Goal: Task Accomplishment & Management: Complete application form

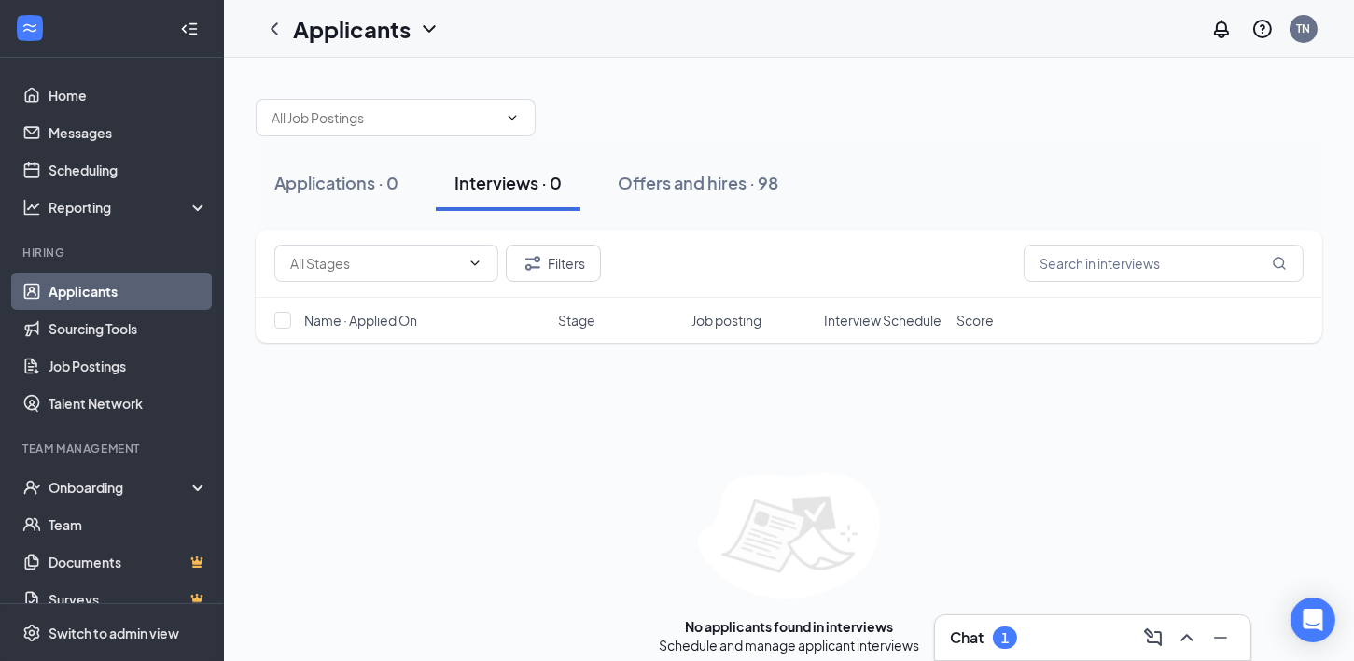
click at [141, 291] on link "Applicants" at bounding box center [129, 291] width 160 height 37
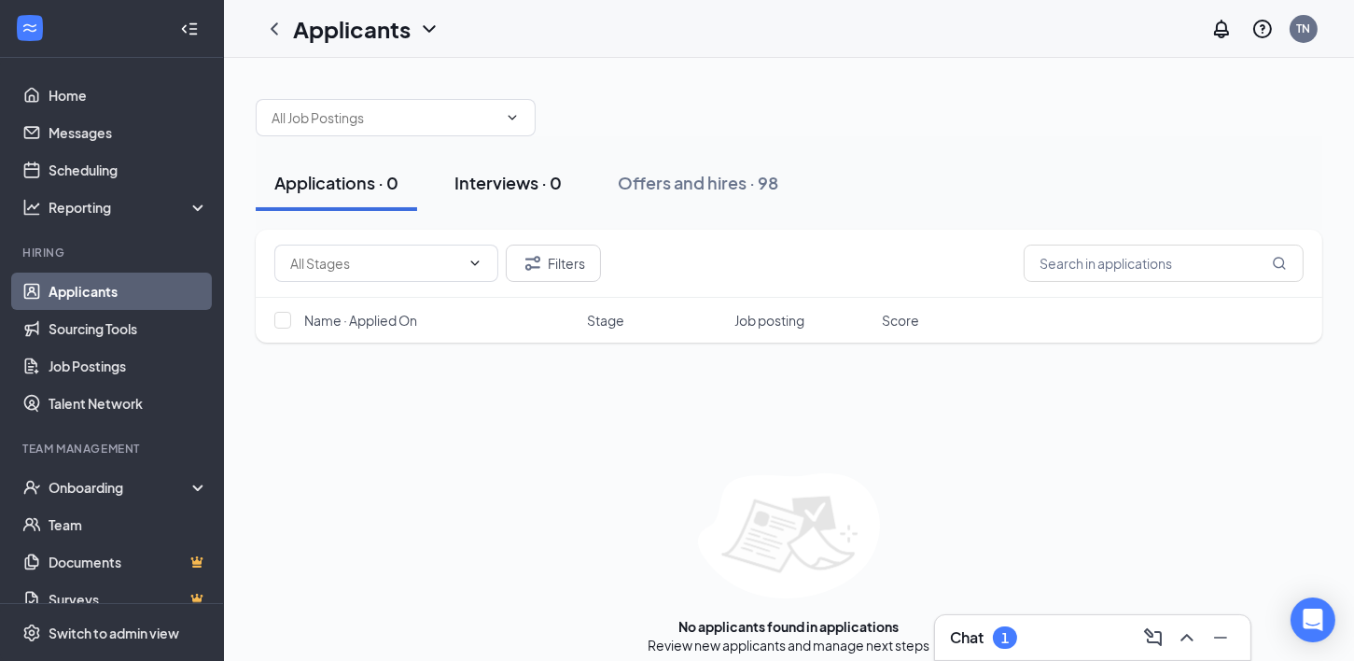
click at [499, 180] on div "Interviews · 0" at bounding box center [507, 182] width 107 height 23
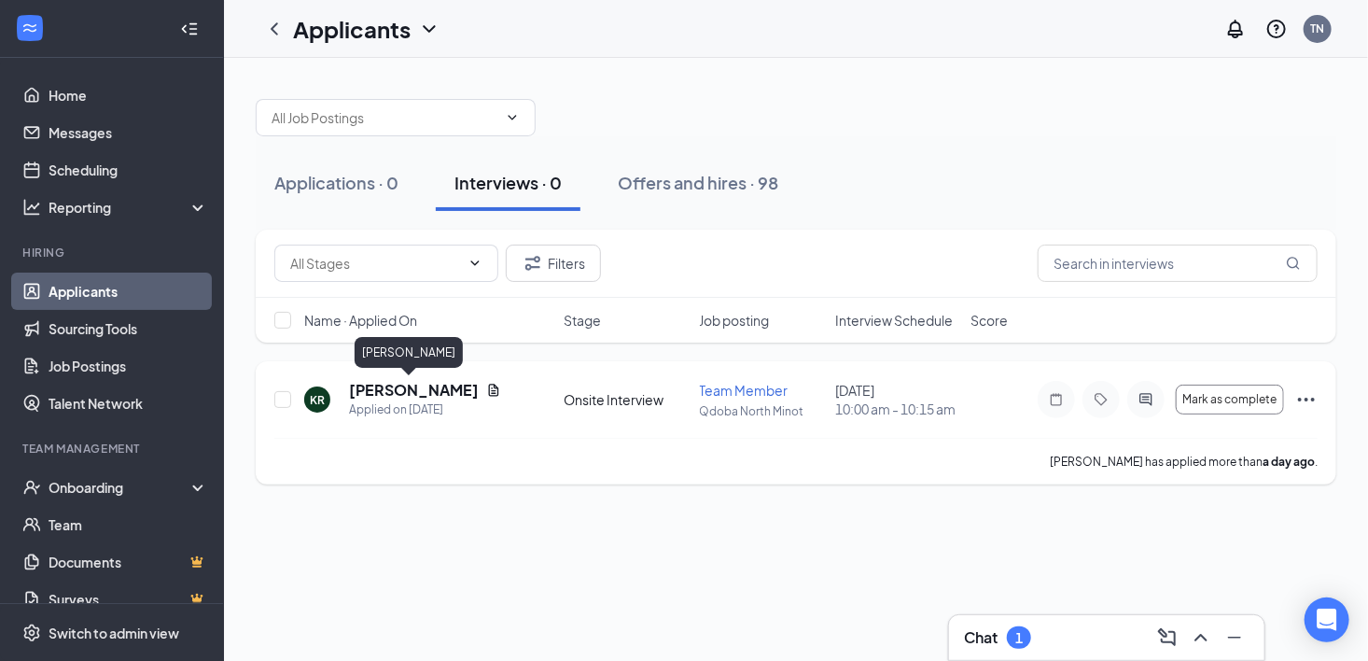
click at [397, 394] on h5 "[PERSON_NAME]" at bounding box center [414, 390] width 130 height 21
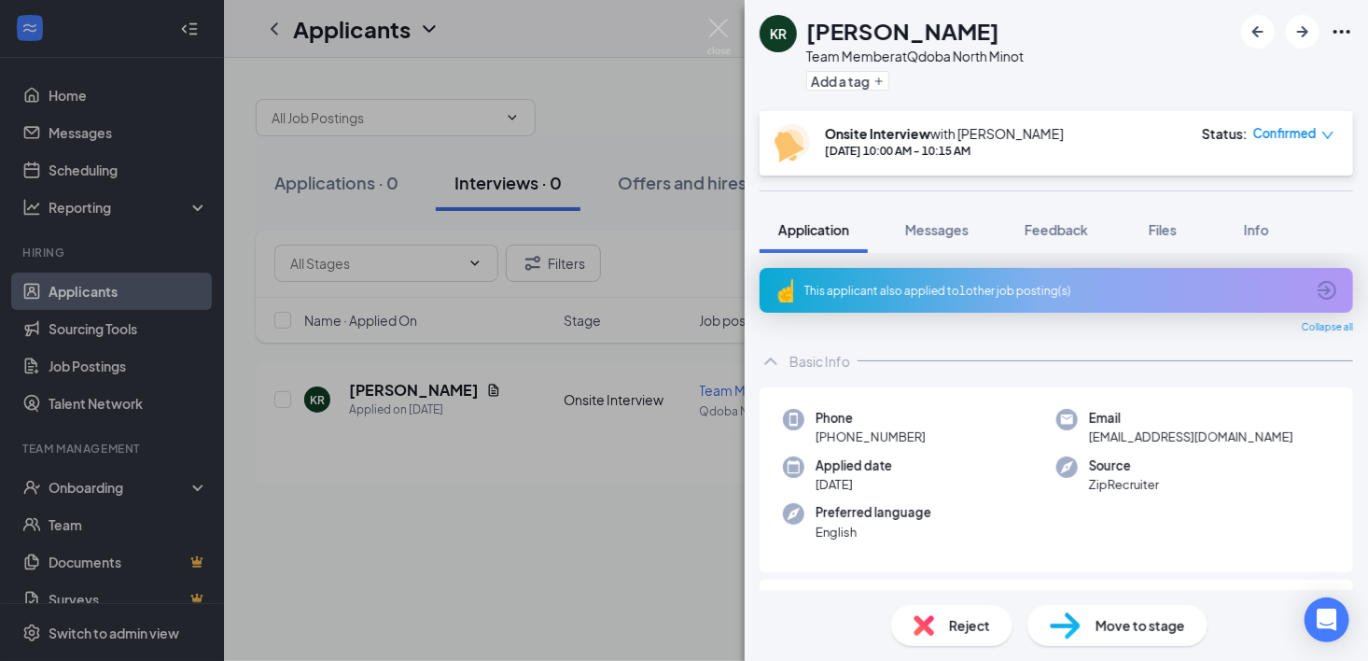
click at [999, 298] on div "This applicant also applied to 1 other job posting(s)" at bounding box center [1057, 290] width 594 height 45
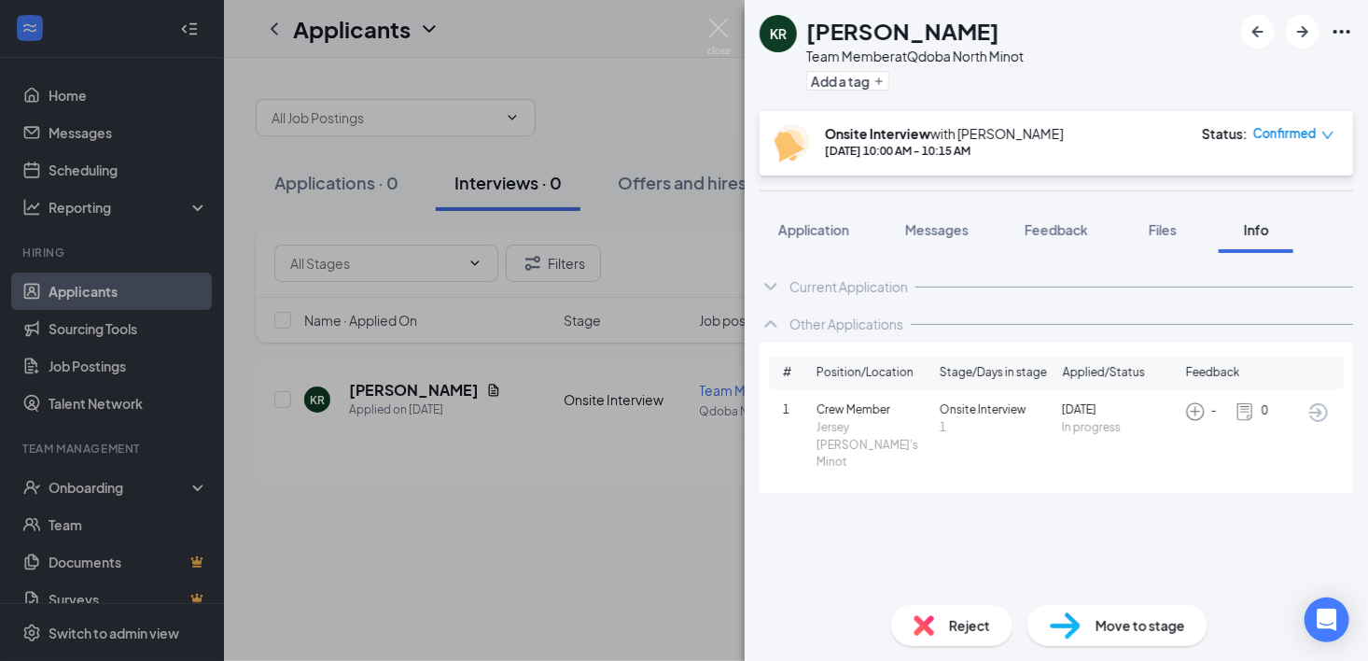
click at [1161, 639] on div "Move to stage" at bounding box center [1118, 625] width 180 height 41
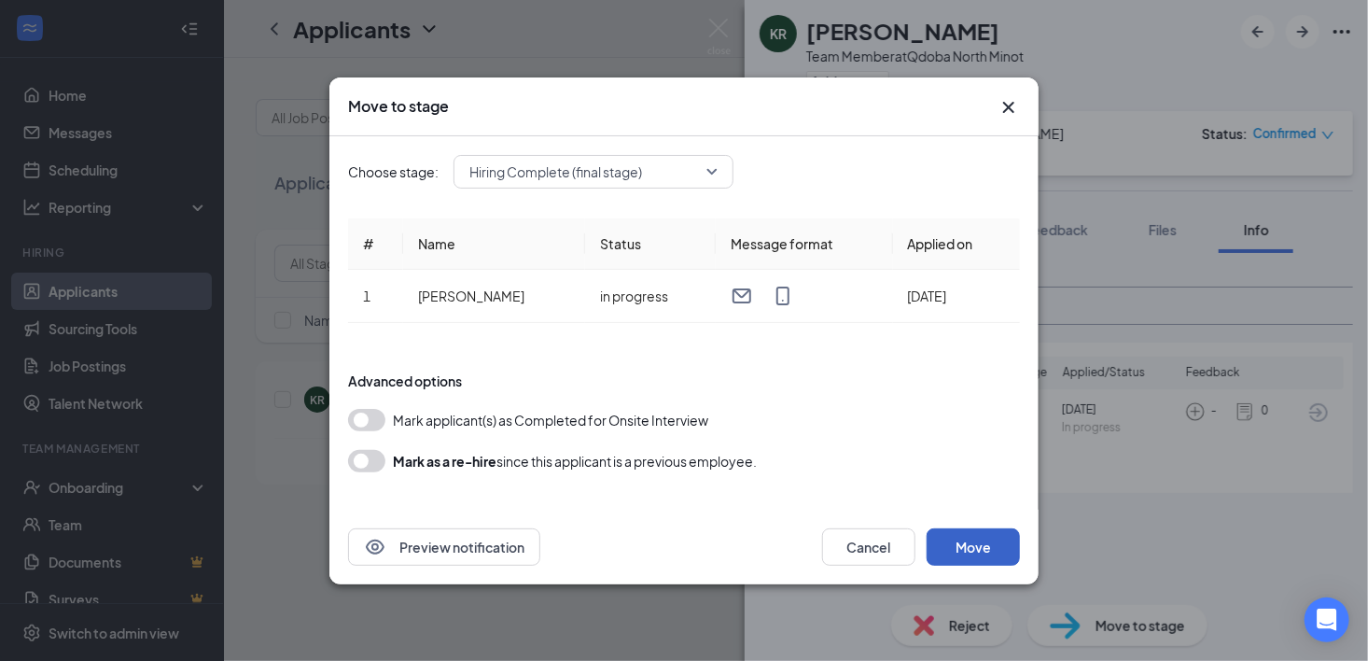
click at [979, 548] on button "Move" at bounding box center [973, 546] width 93 height 37
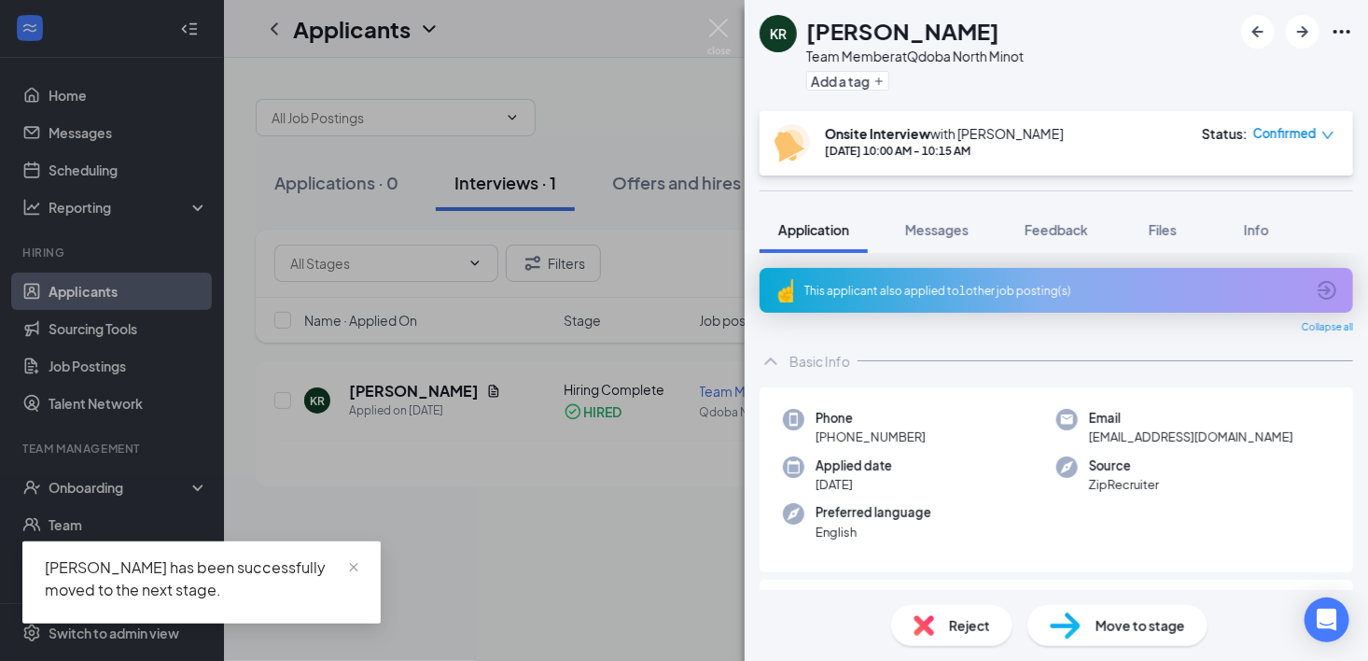
click at [86, 491] on div "KR [PERSON_NAME] Team Member at [GEOGRAPHIC_DATA] North Minot Add a tag Onsite …" at bounding box center [684, 330] width 1368 height 661
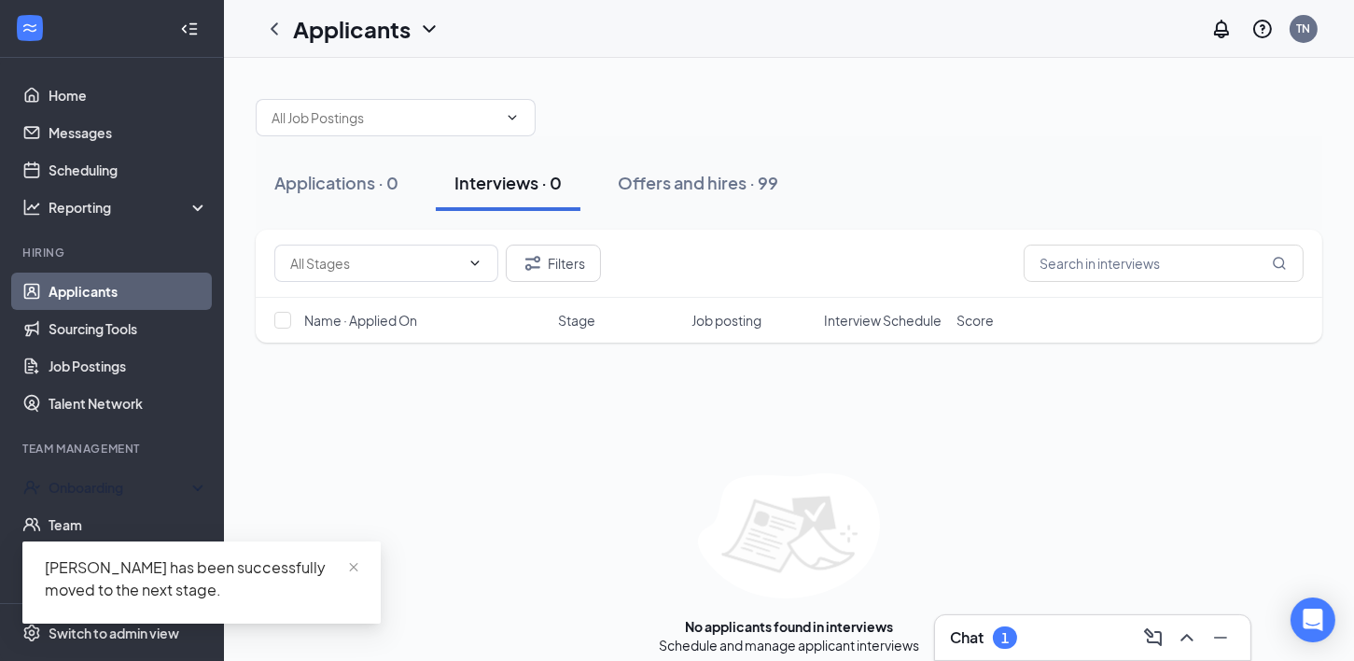
click at [86, 491] on div "Onboarding" at bounding box center [121, 487] width 144 height 19
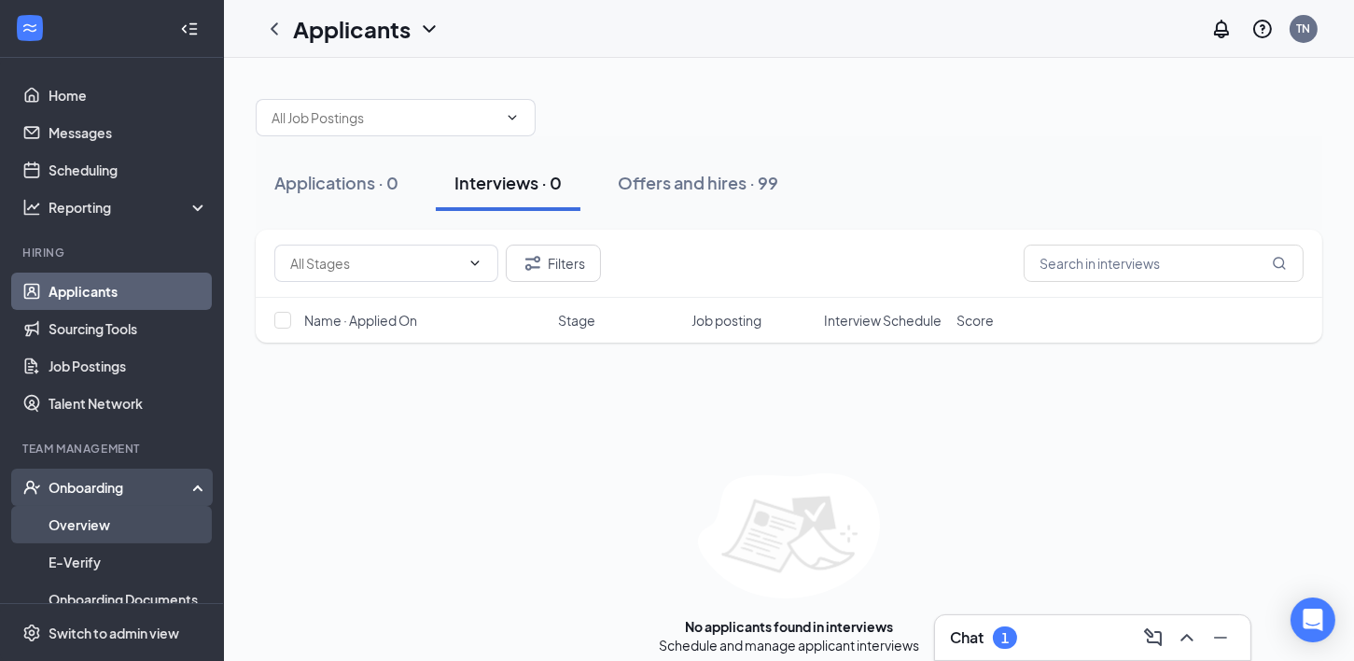
click at [89, 518] on link "Overview" at bounding box center [129, 524] width 160 height 37
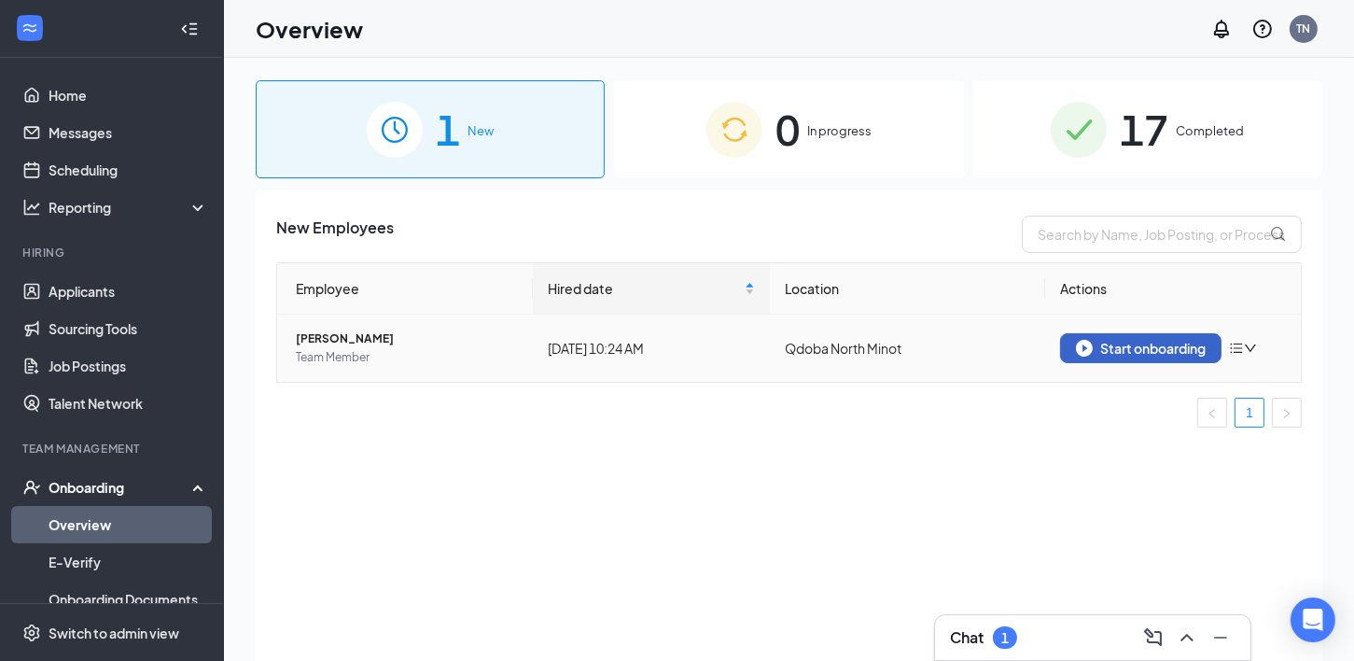
click at [1163, 341] on div "Start onboarding" at bounding box center [1141, 348] width 130 height 17
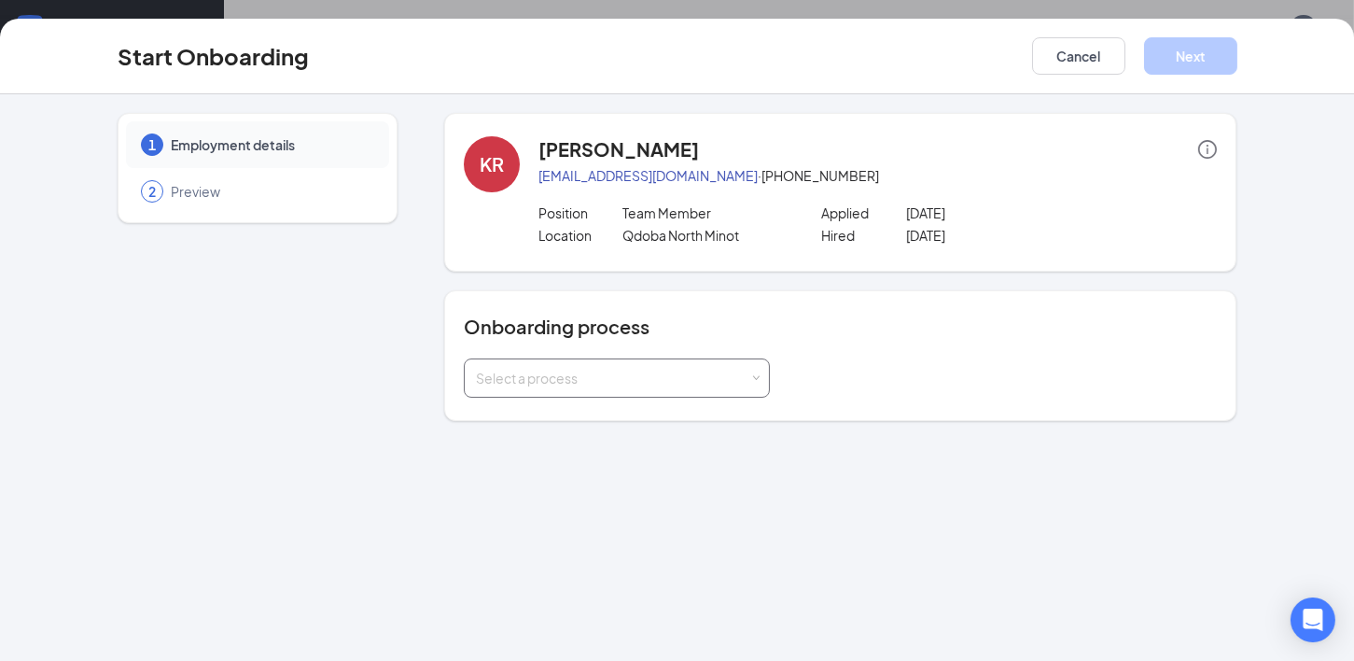
click at [758, 374] on span at bounding box center [755, 378] width 8 height 8
click at [692, 448] on li "Qdoba Onboarding" at bounding box center [616, 449] width 306 height 34
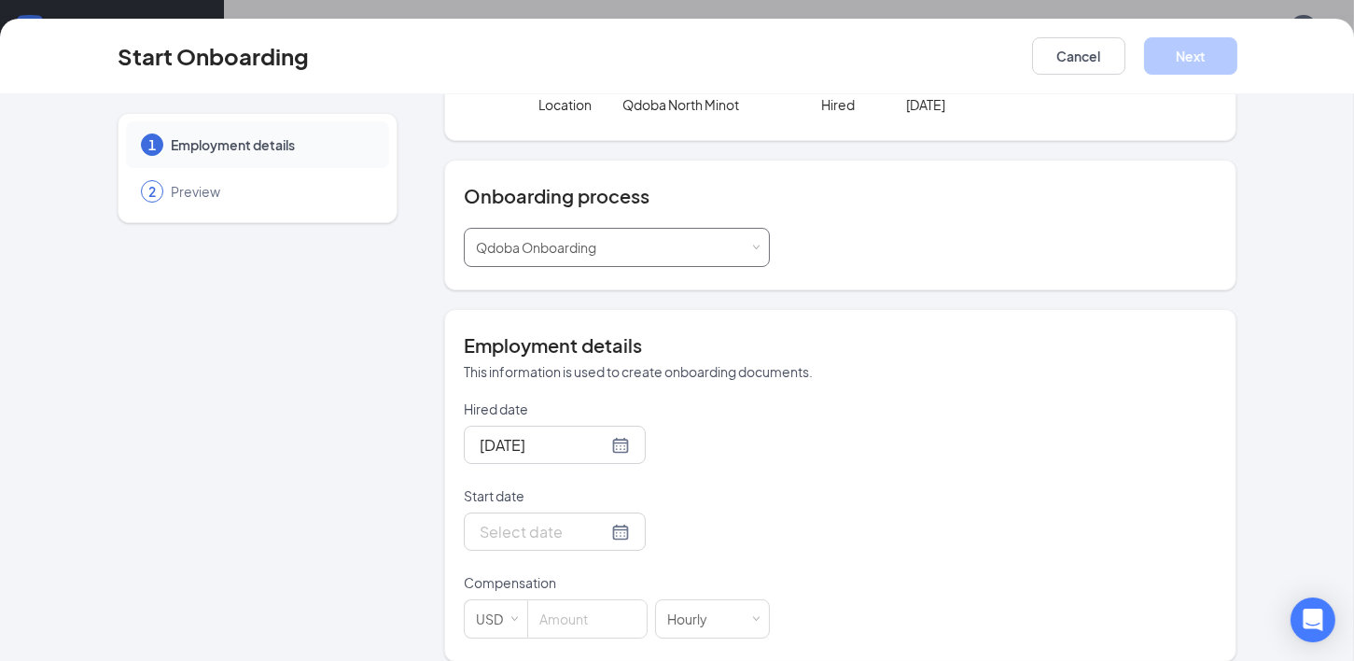
scroll to position [147, 0]
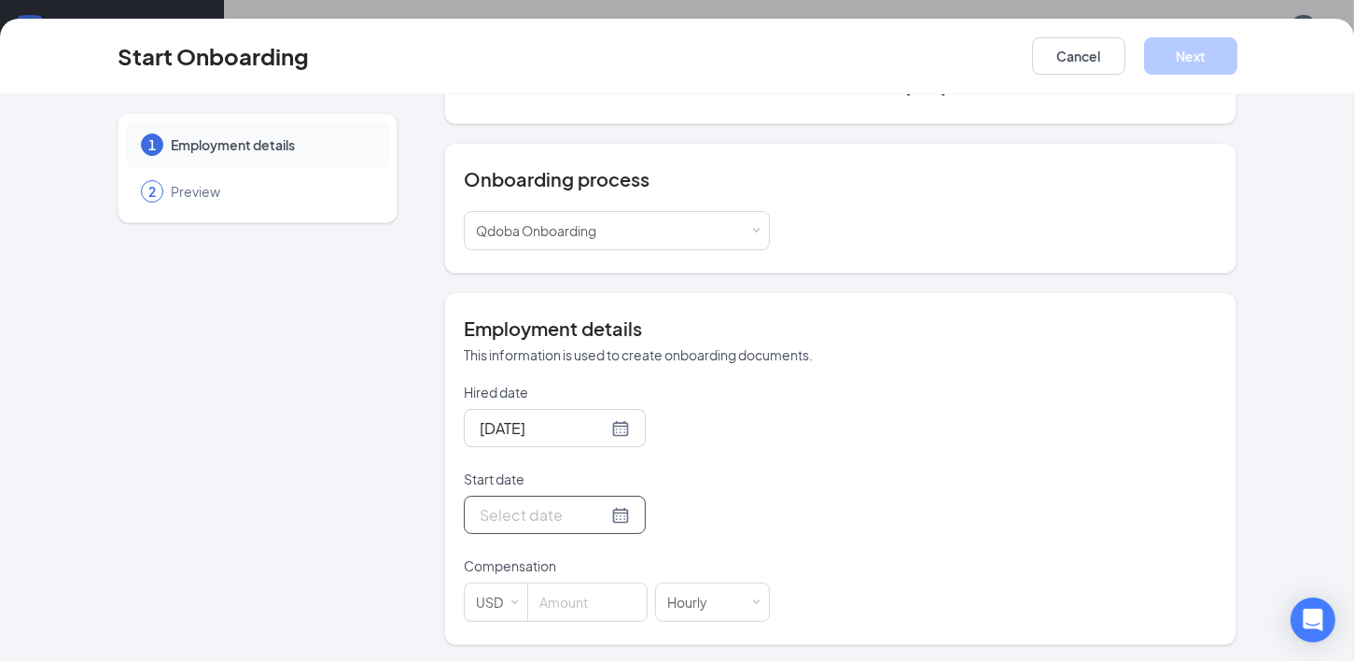
click at [538, 511] on input "Start date" at bounding box center [544, 514] width 128 height 23
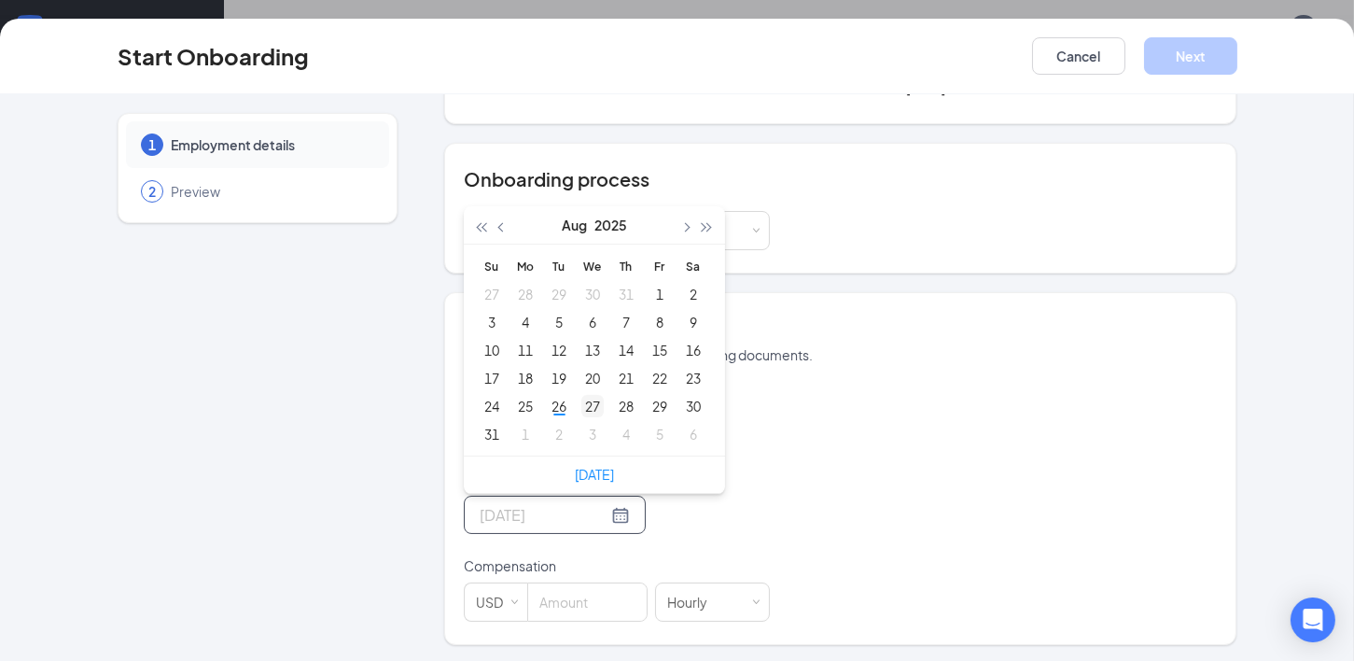
type input "[DATE]"
click at [586, 402] on div "27" at bounding box center [592, 406] width 22 height 22
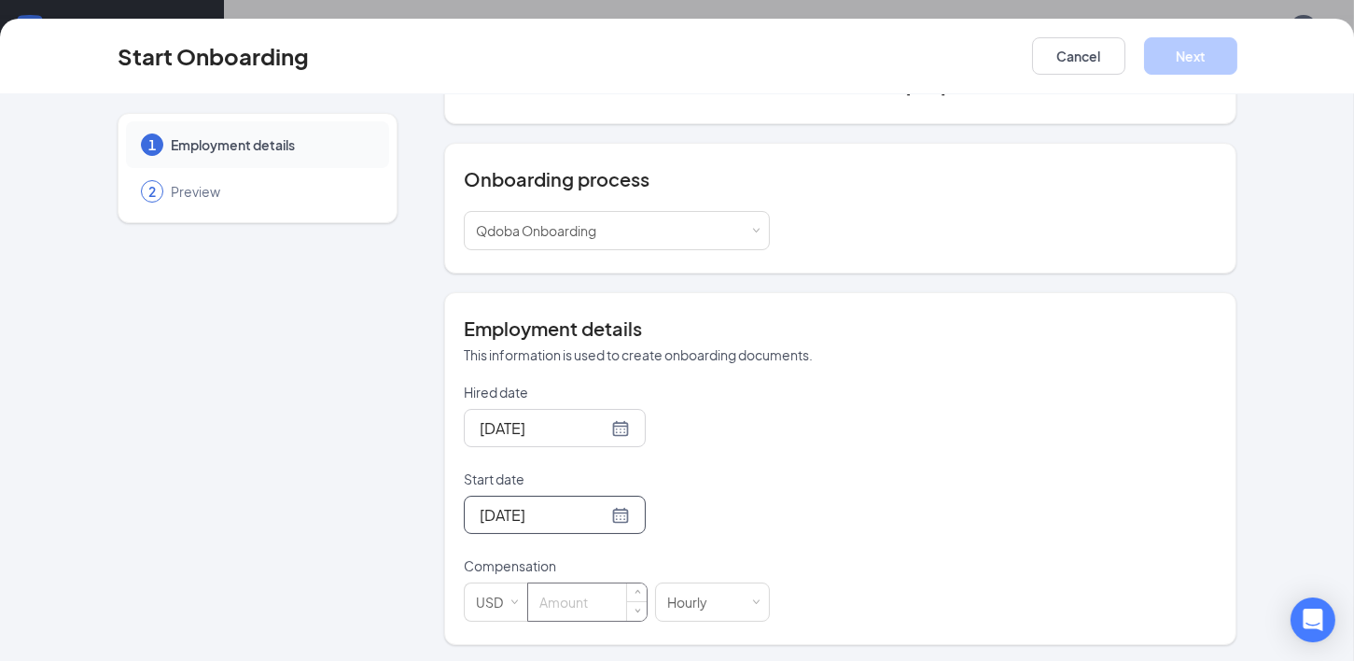
click at [572, 595] on input at bounding box center [587, 601] width 119 height 37
type input "14"
click at [971, 526] on div "Hired date [DATE] Start date [DATE] [DATE] Su Mo Tu We Th Fr Sa 27 28 29 30 31 …" at bounding box center [841, 502] width 754 height 239
click at [1182, 57] on button "Next" at bounding box center [1190, 55] width 93 height 37
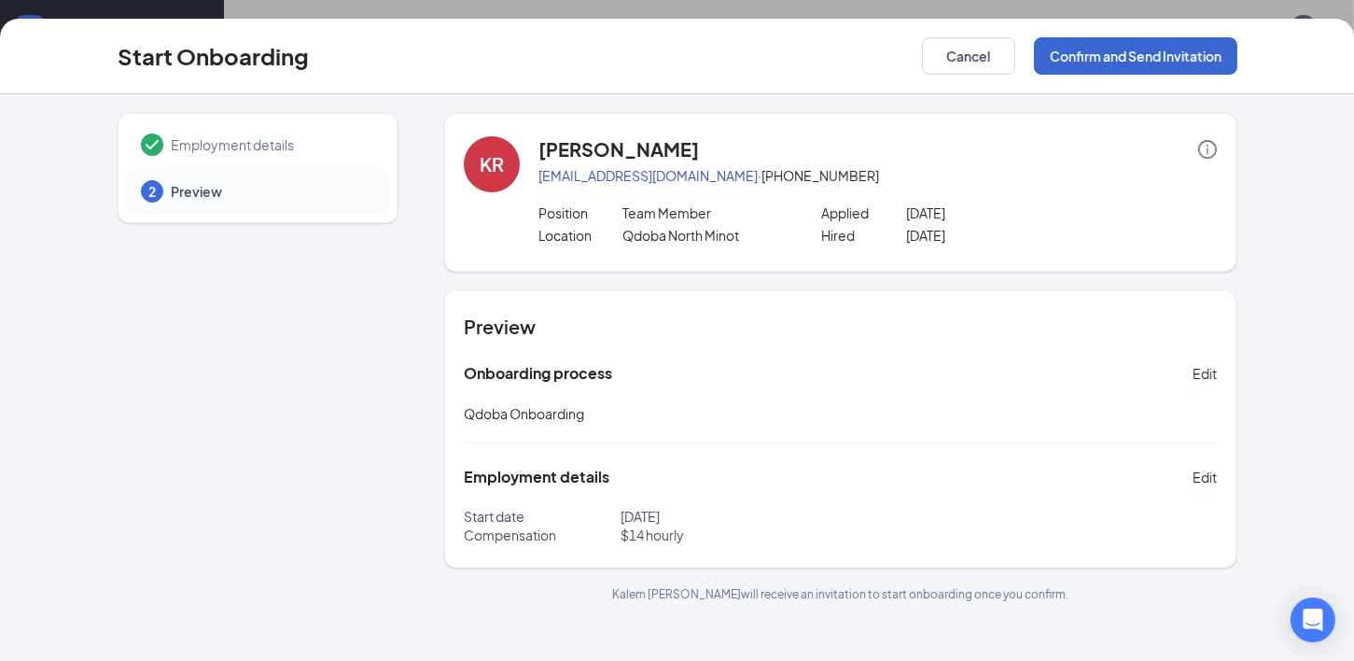
scroll to position [0, 0]
click at [1132, 57] on button "Confirm and Send Invitation" at bounding box center [1135, 55] width 203 height 37
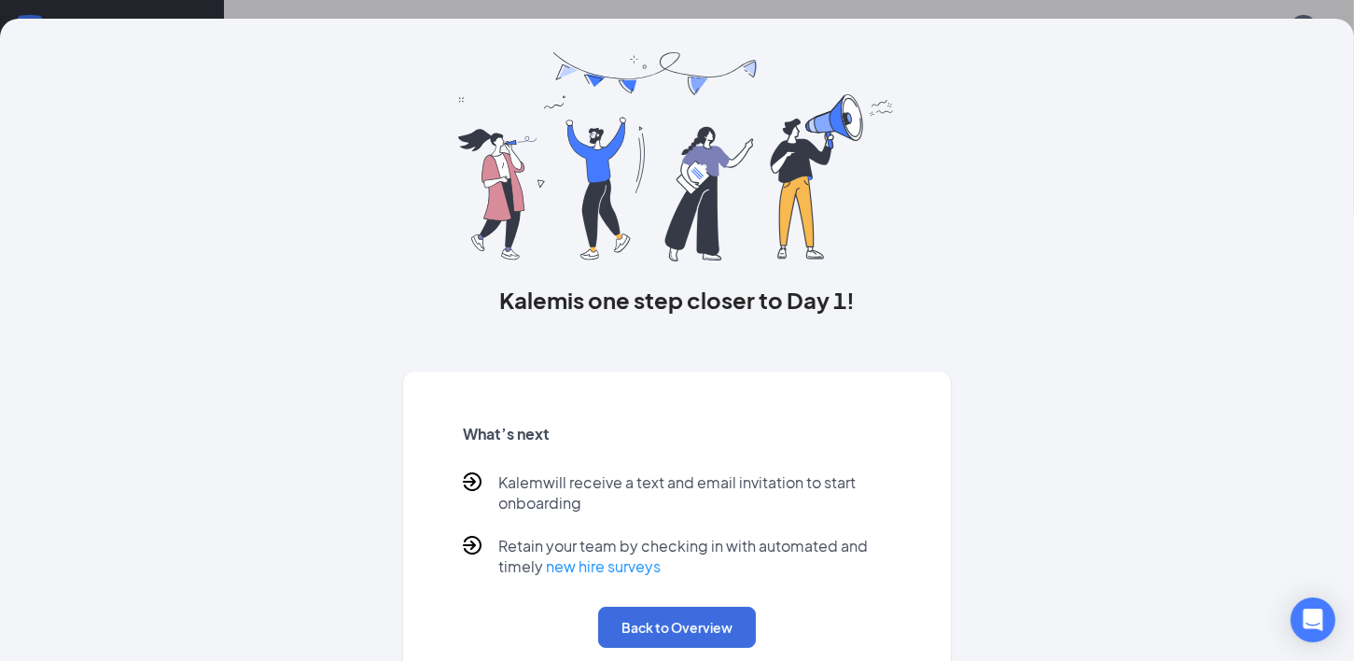
scroll to position [80, 0]
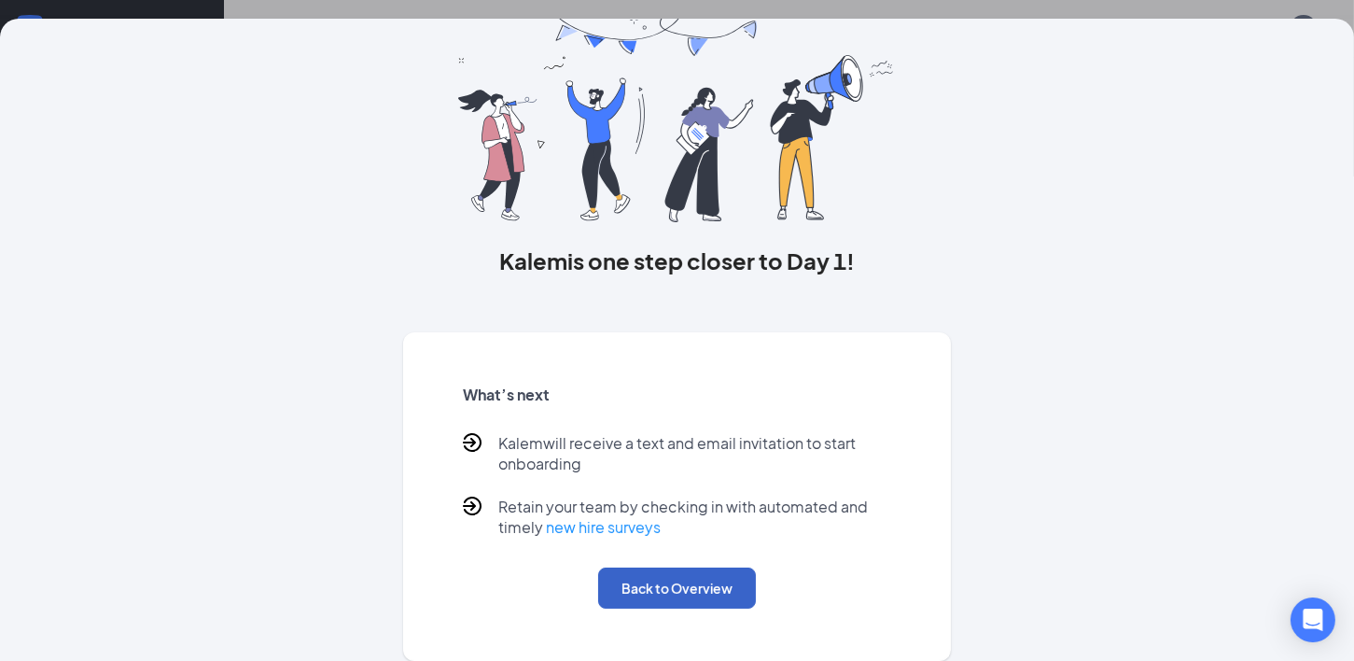
click at [704, 578] on button "Back to Overview" at bounding box center [677, 587] width 158 height 41
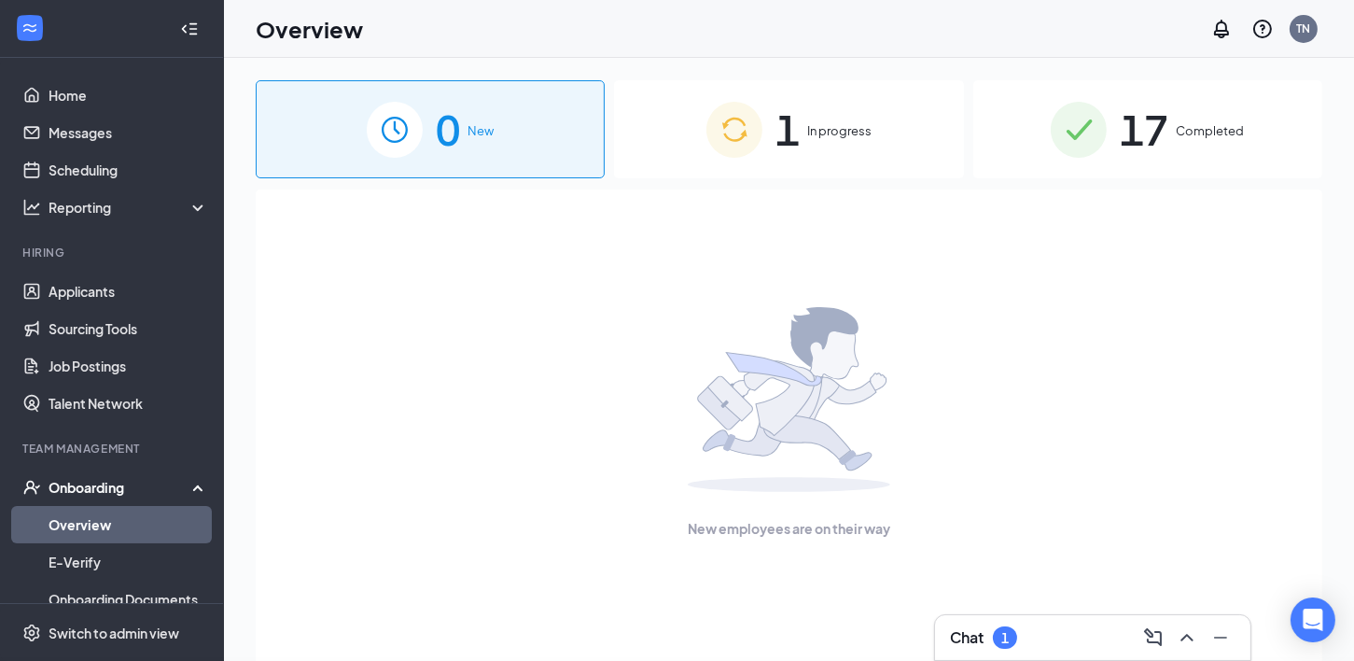
scroll to position [0, 0]
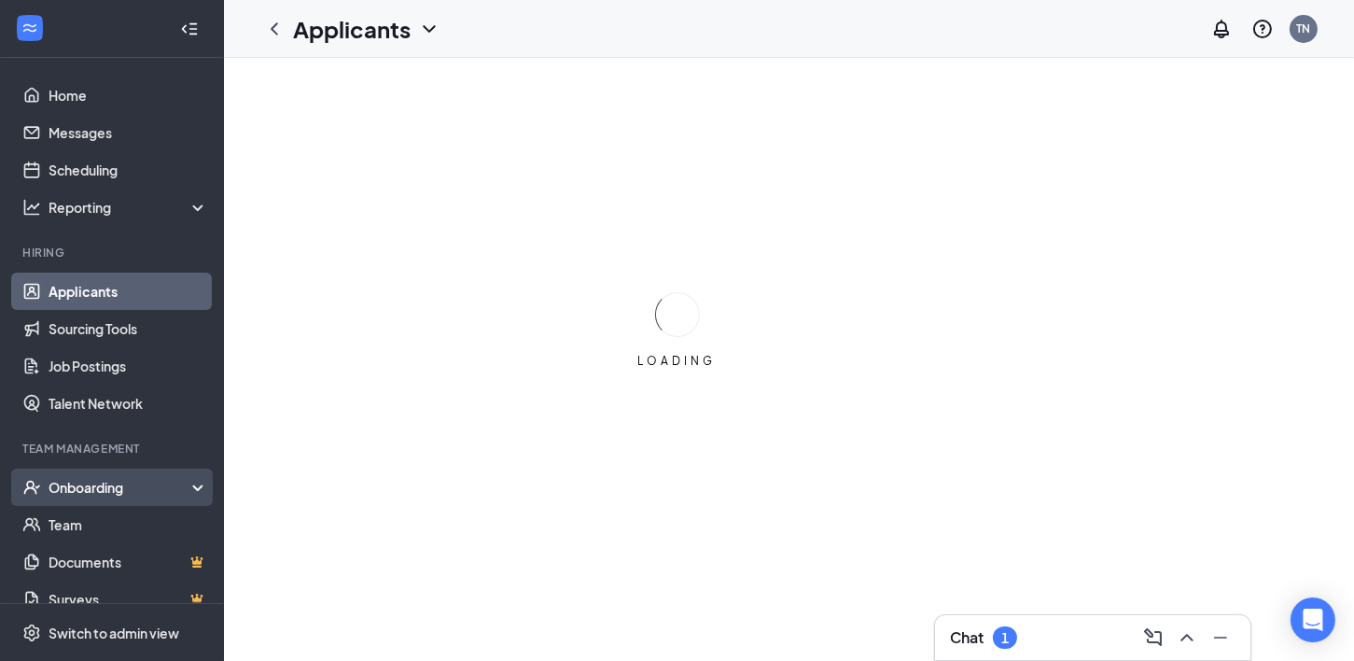
click at [126, 498] on div "Onboarding" at bounding box center [112, 486] width 224 height 37
click at [123, 524] on link "Overview" at bounding box center [129, 524] width 160 height 37
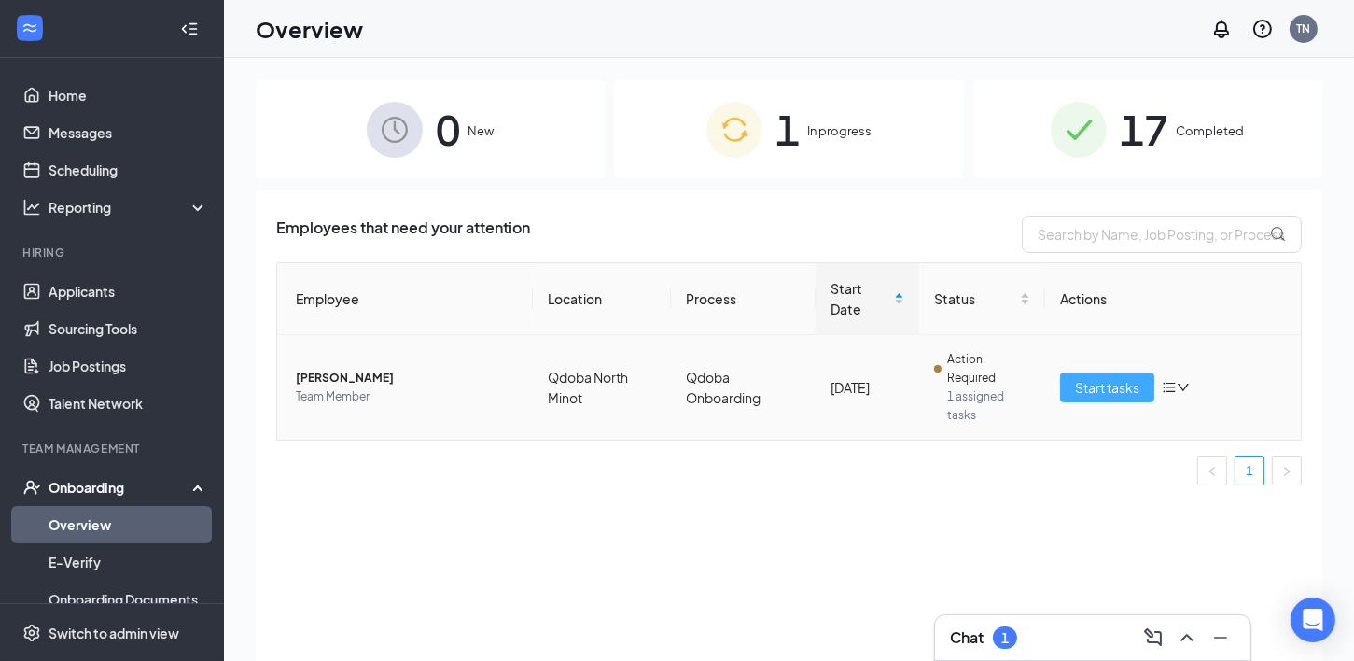
click at [1077, 384] on span "Start tasks" at bounding box center [1107, 387] width 64 height 21
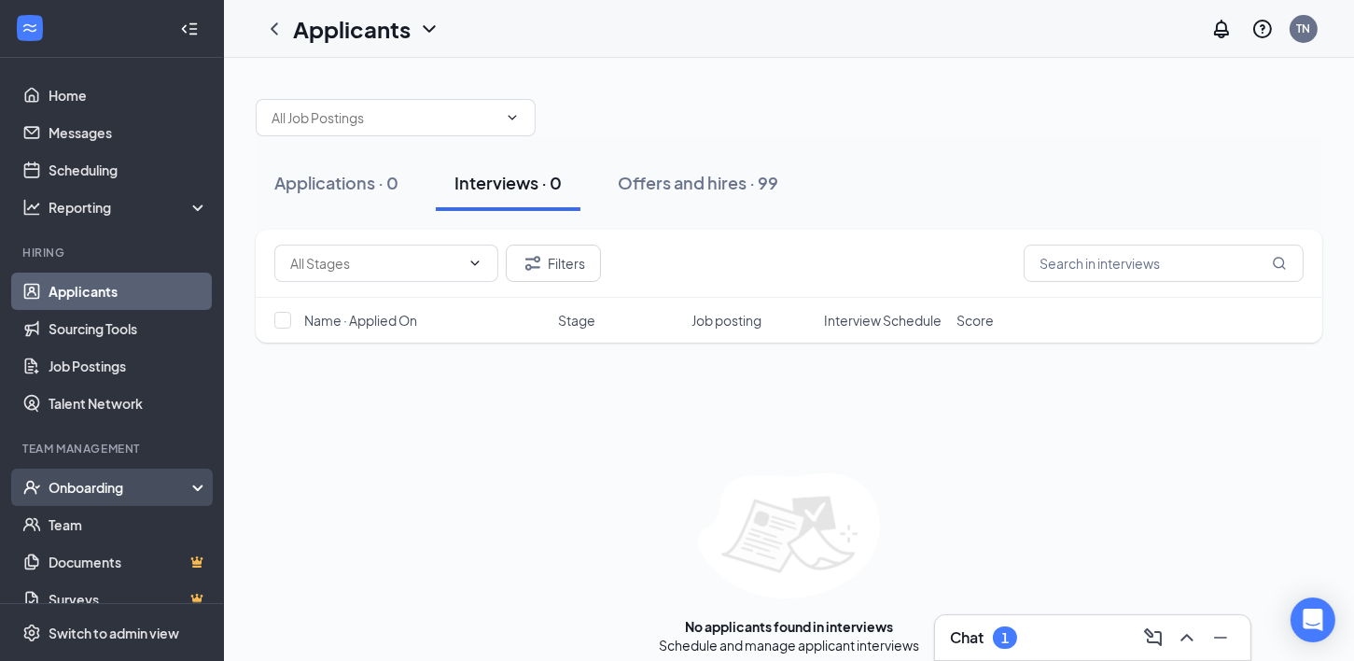
click at [125, 494] on div "Onboarding" at bounding box center [121, 487] width 144 height 19
click at [126, 517] on link "Overview" at bounding box center [129, 524] width 160 height 37
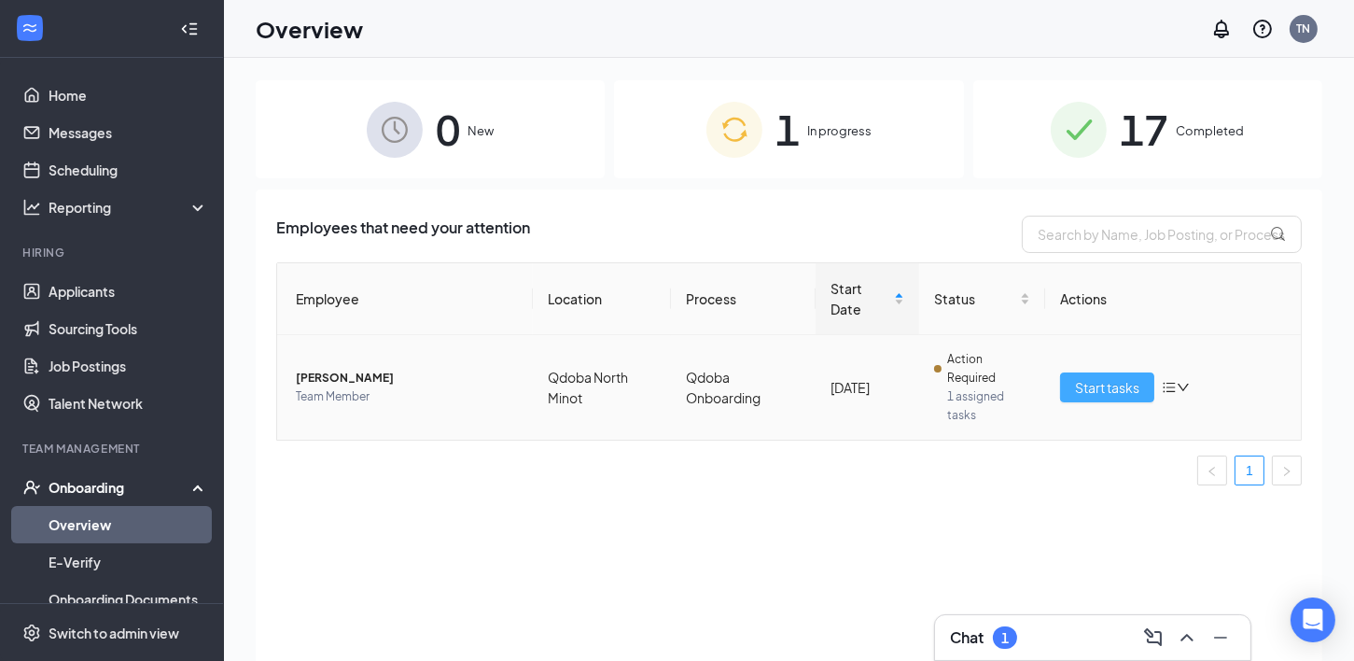
click at [1105, 385] on span "Start tasks" at bounding box center [1107, 387] width 64 height 21
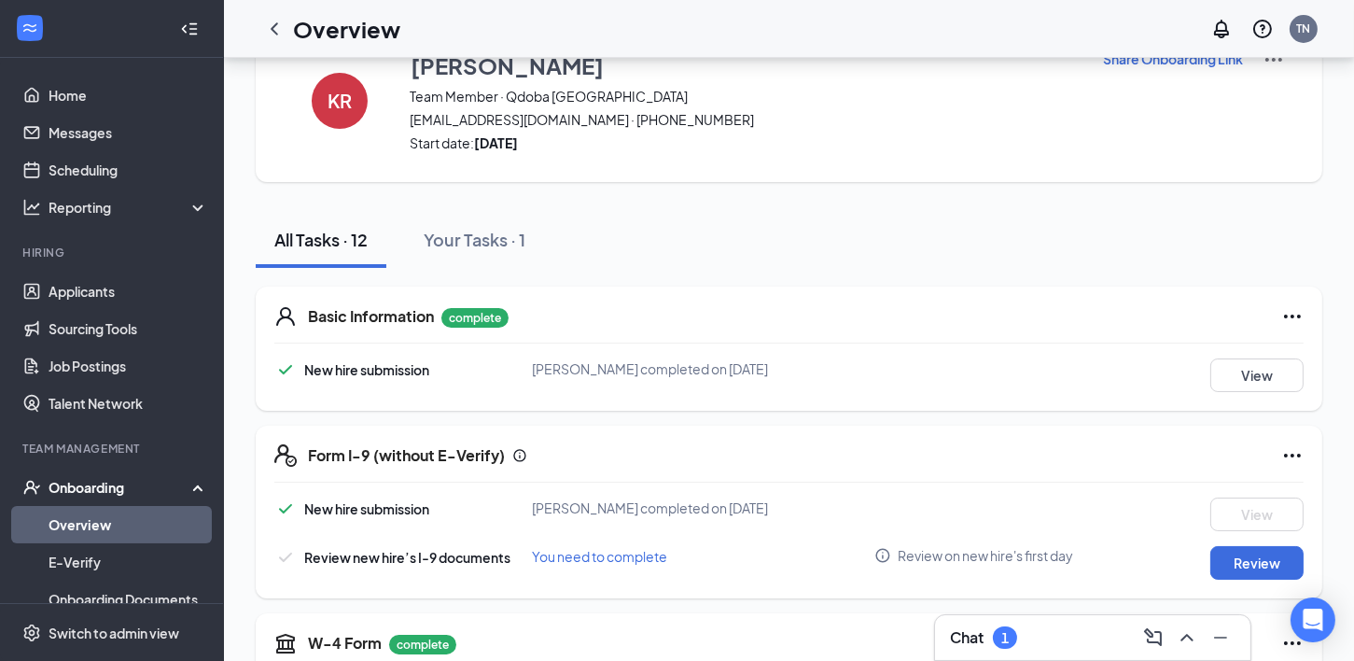
scroll to position [93, 0]
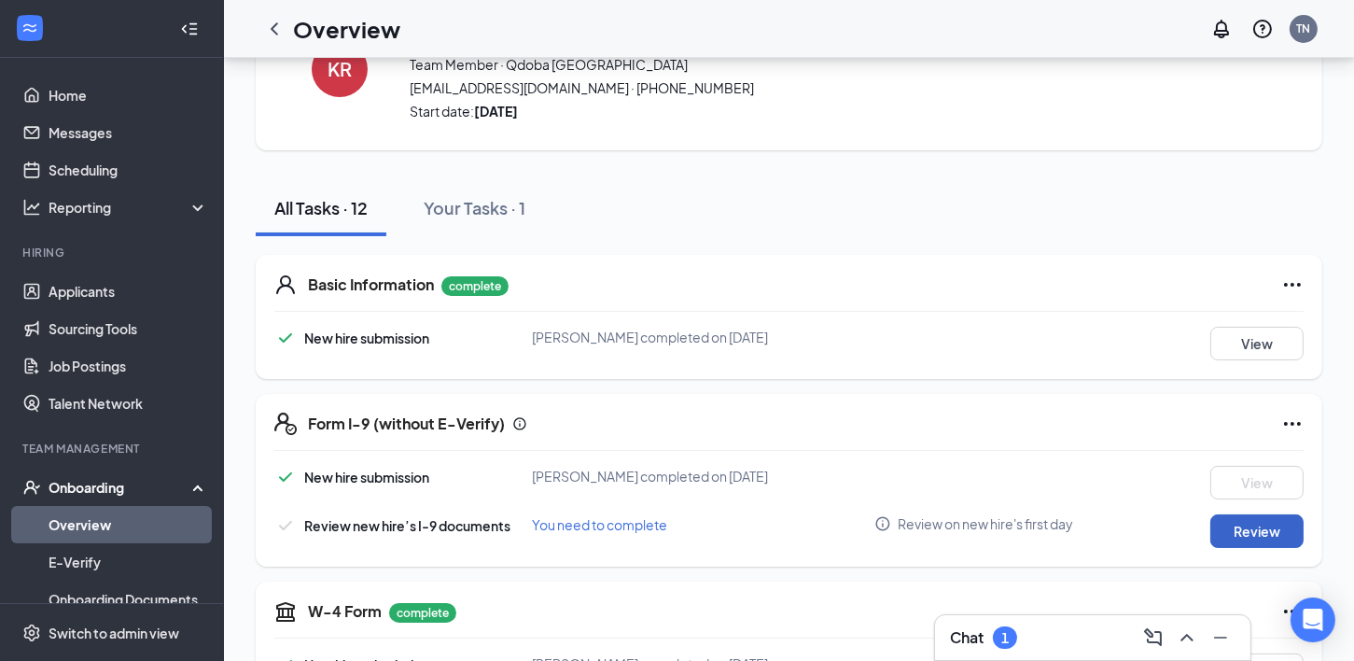
click at [1267, 522] on button "Review" at bounding box center [1256, 531] width 93 height 34
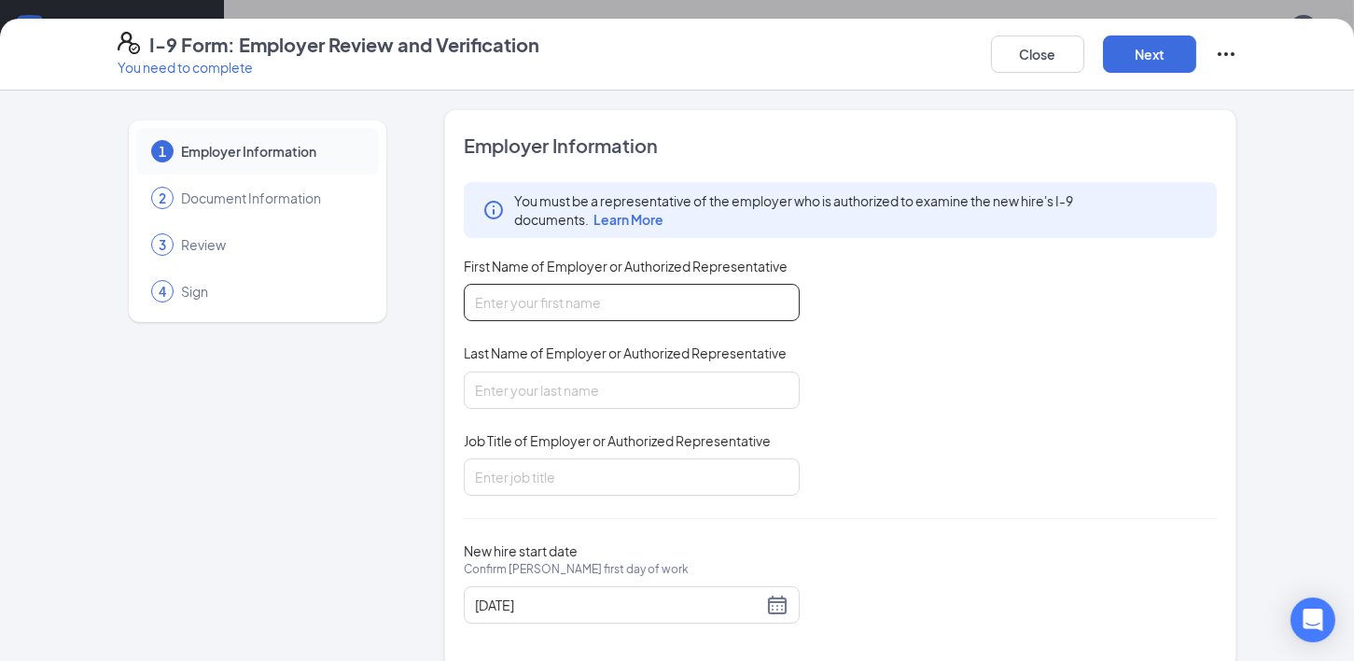
click at [610, 304] on input "First Name of Employer or Authorized Representative" at bounding box center [632, 302] width 336 height 37
type input "Tara"
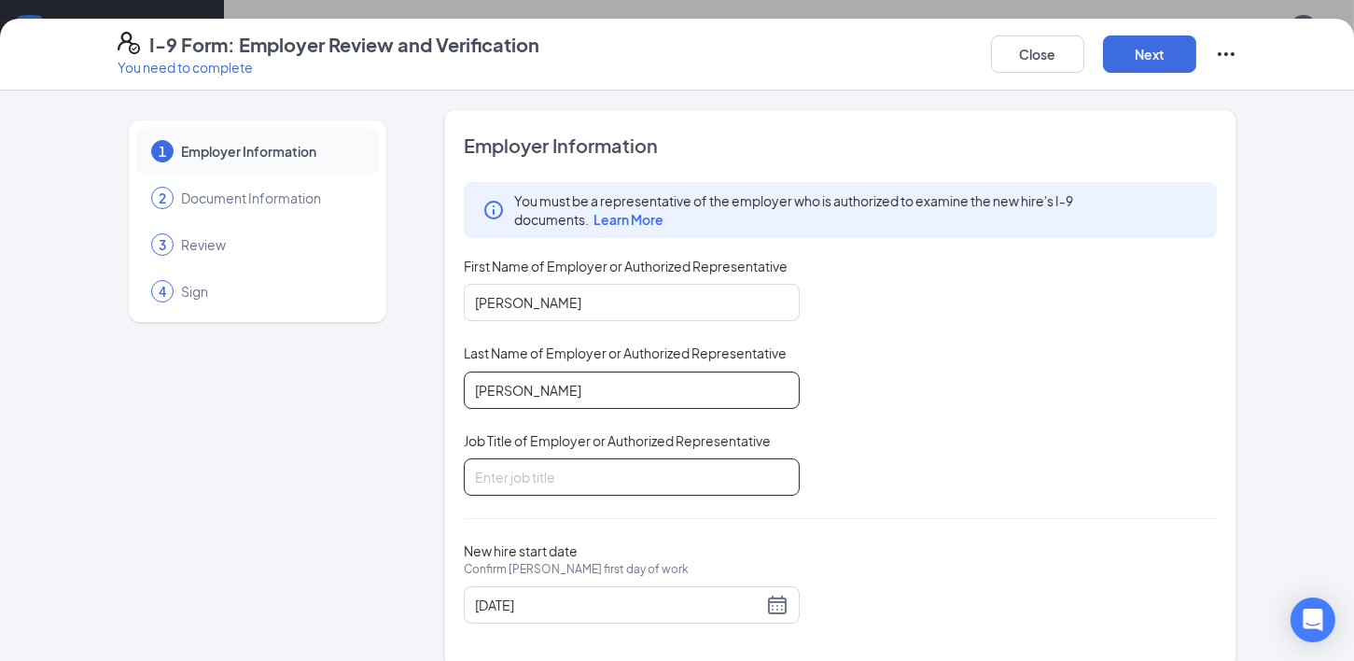
type input "Nielsen"
click at [598, 480] on input "Job Title of Employer or Authorized Representative" at bounding box center [632, 476] width 336 height 37
type input "GM"
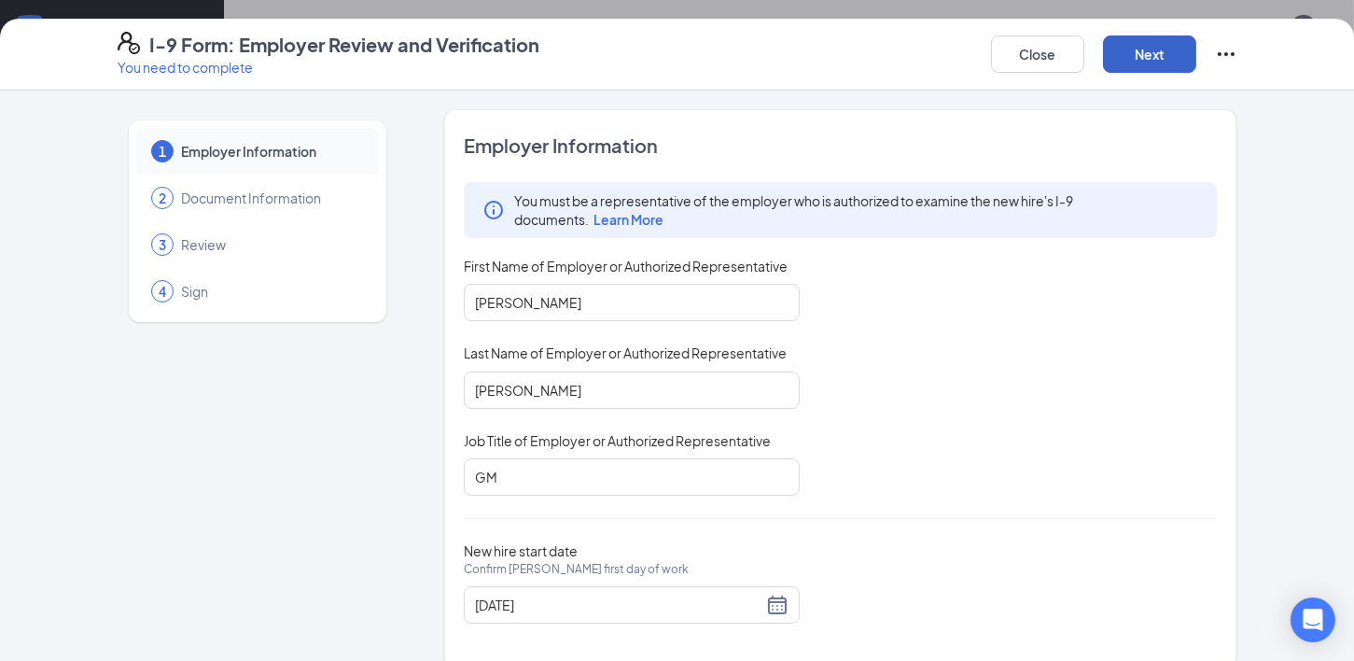
click at [1144, 65] on button "Next" at bounding box center [1149, 53] width 93 height 37
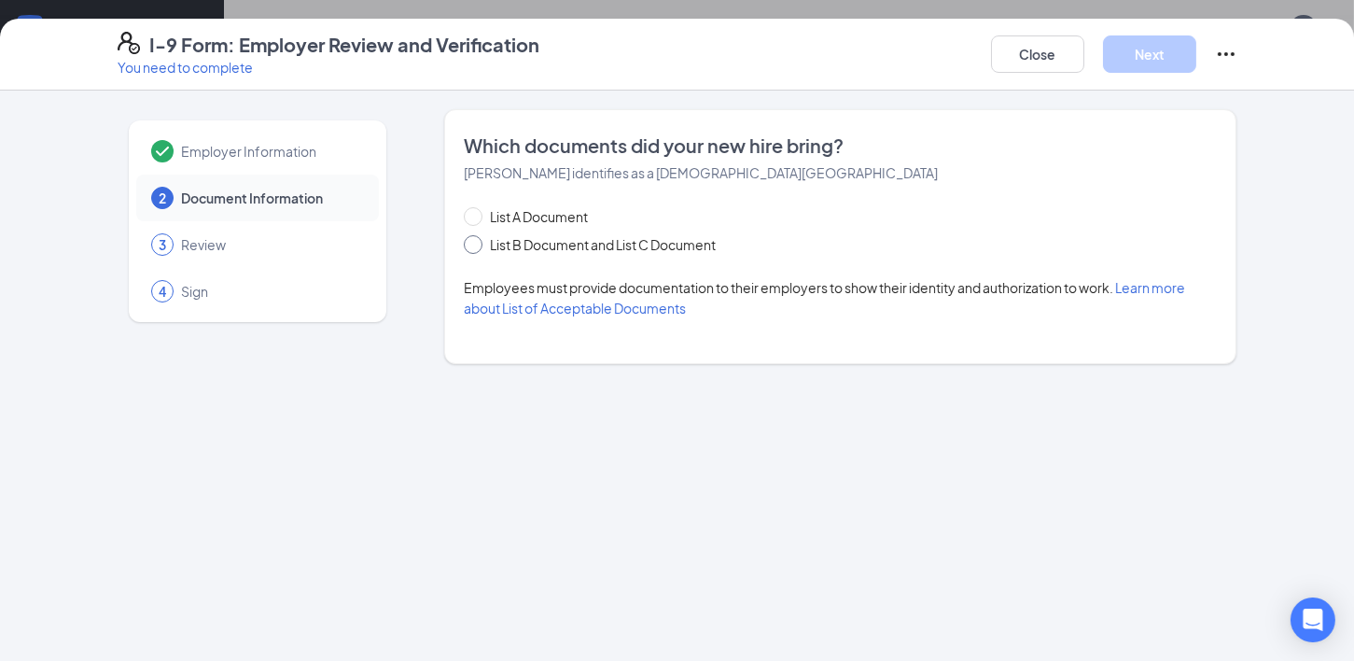
click at [472, 240] on input "List B Document and List C Document" at bounding box center [470, 241] width 13 height 13
radio input "true"
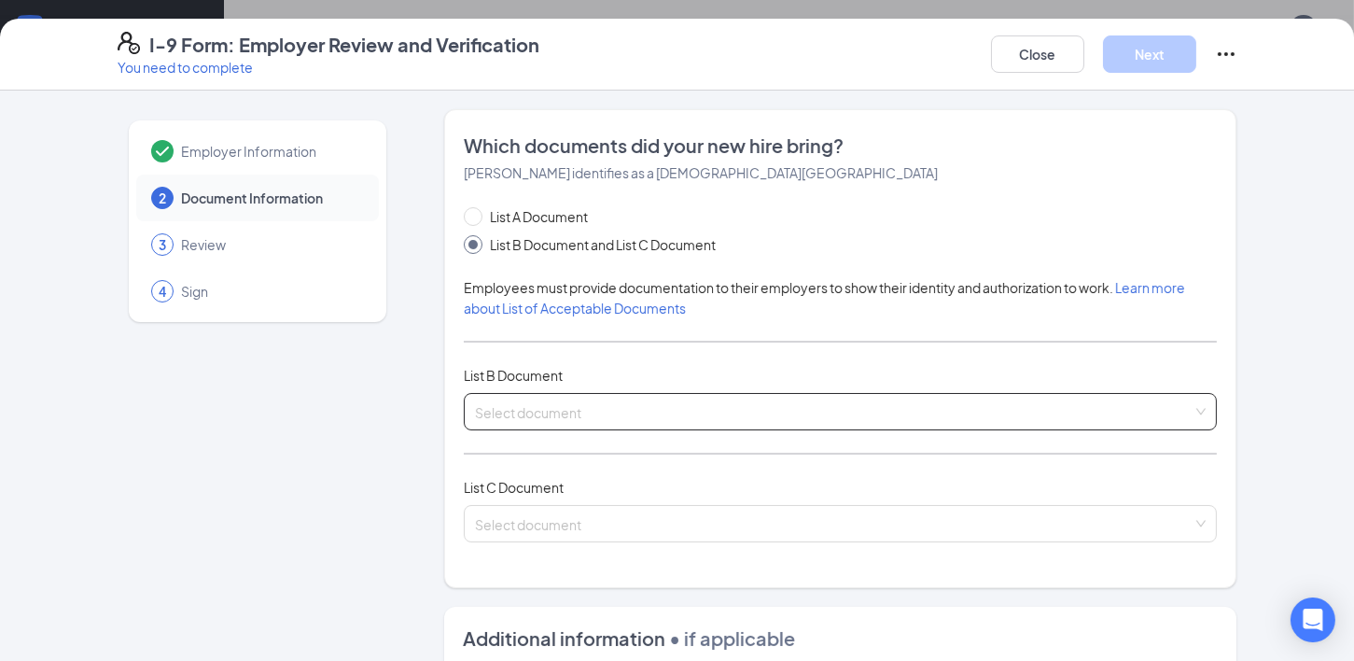
click at [553, 414] on input "search" at bounding box center [834, 408] width 719 height 28
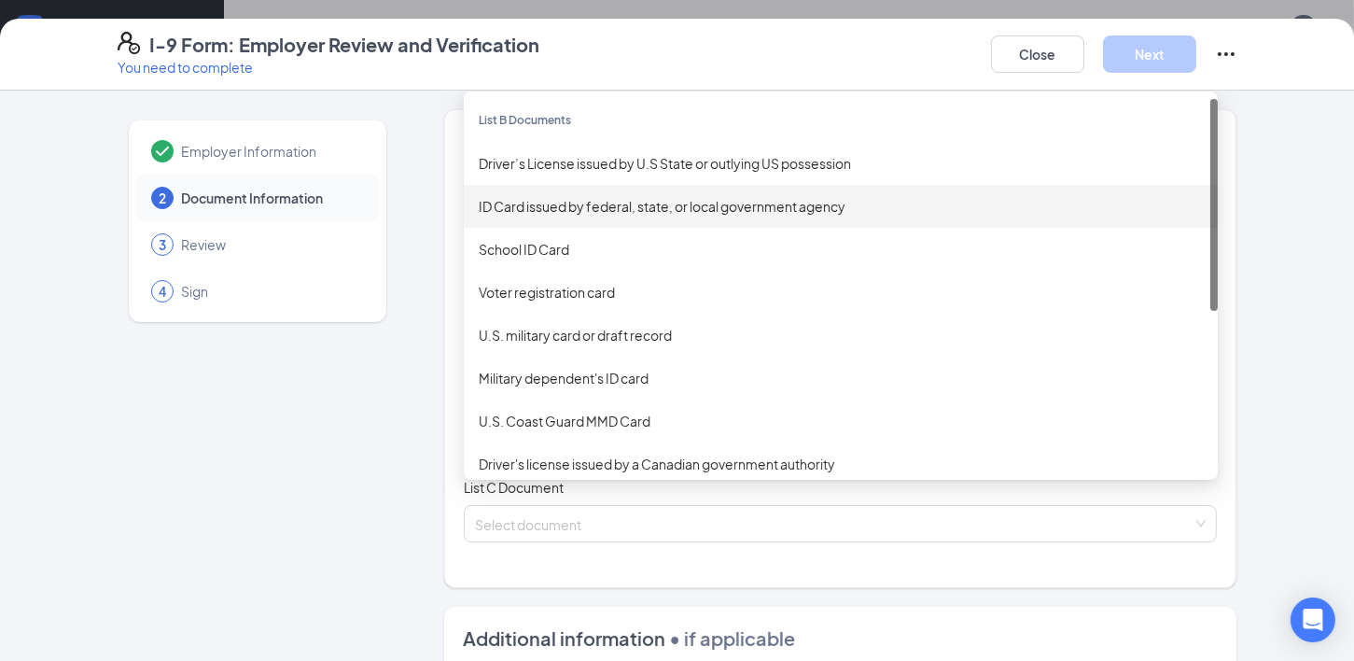
click at [572, 204] on div "ID Card issued by federal, state, or local government agency" at bounding box center [841, 206] width 724 height 21
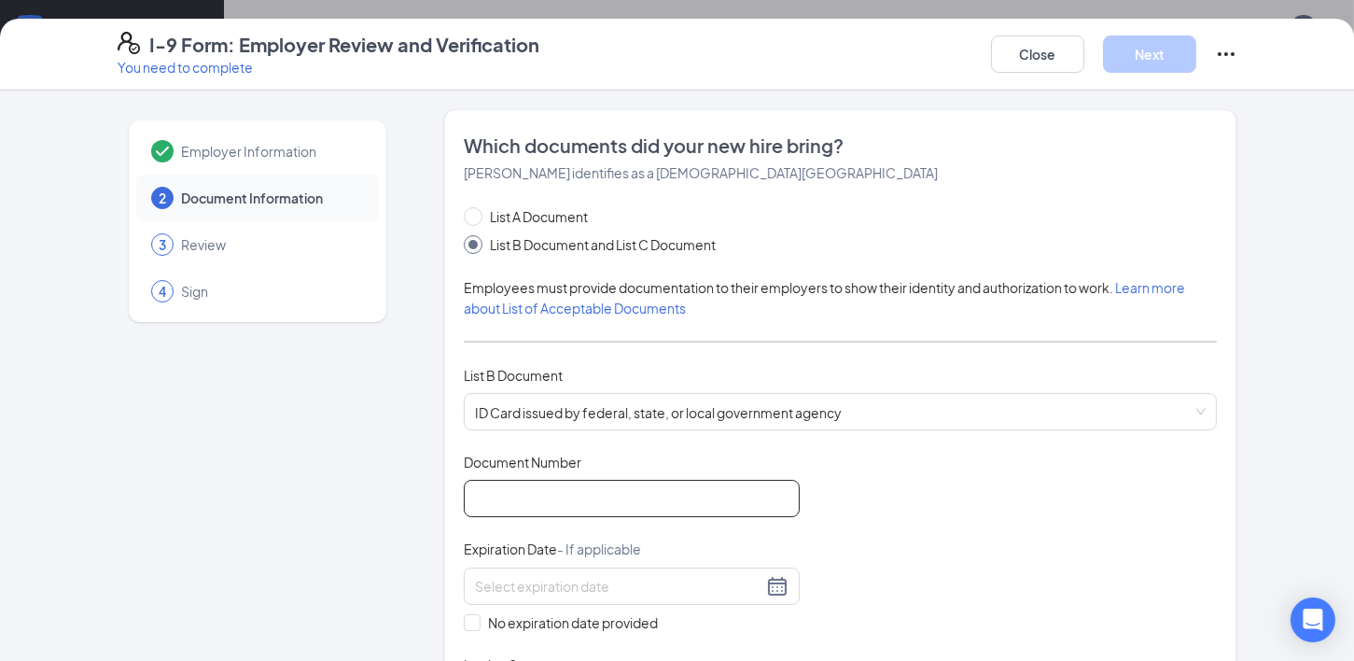
click at [602, 504] on input "Document Number" at bounding box center [632, 498] width 336 height 37
type input "802708697"
click at [645, 597] on div at bounding box center [632, 585] width 336 height 37
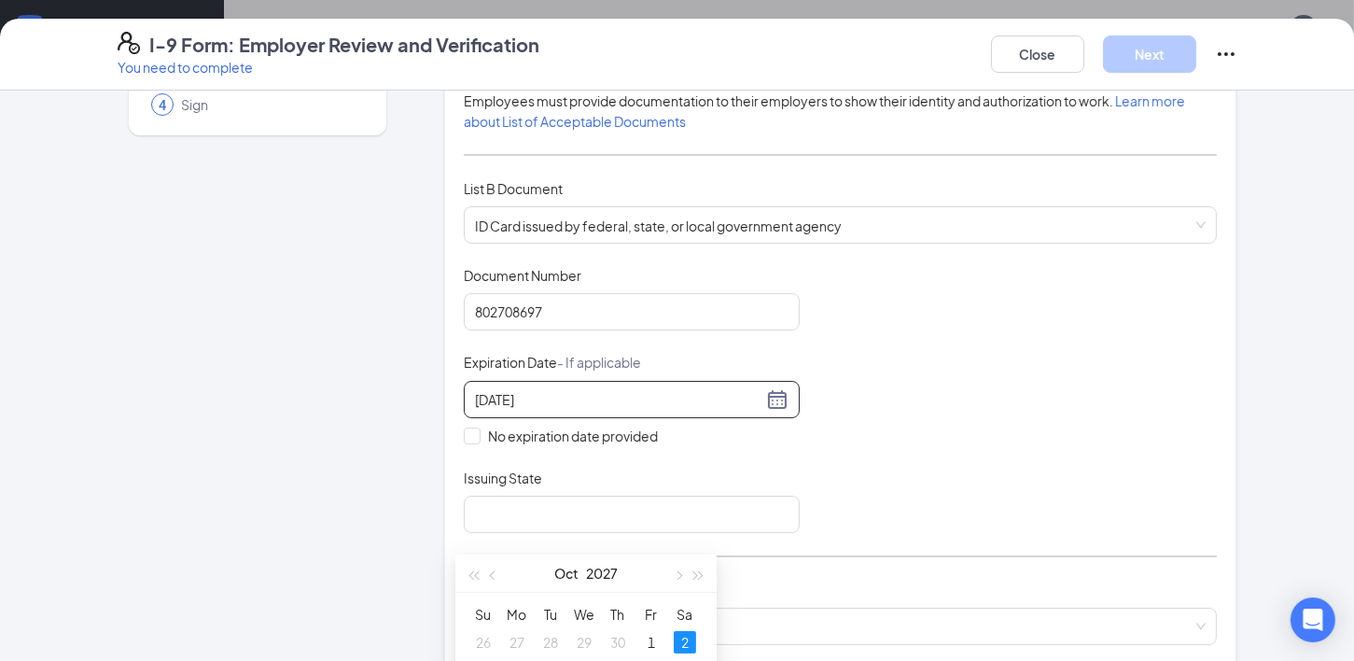
scroll to position [187, 0]
click at [692, 600] on div "2" at bounding box center [685, 598] width 22 height 22
type input "10/02/2027"
click at [504, 510] on input "Issuing State" at bounding box center [632, 514] width 336 height 37
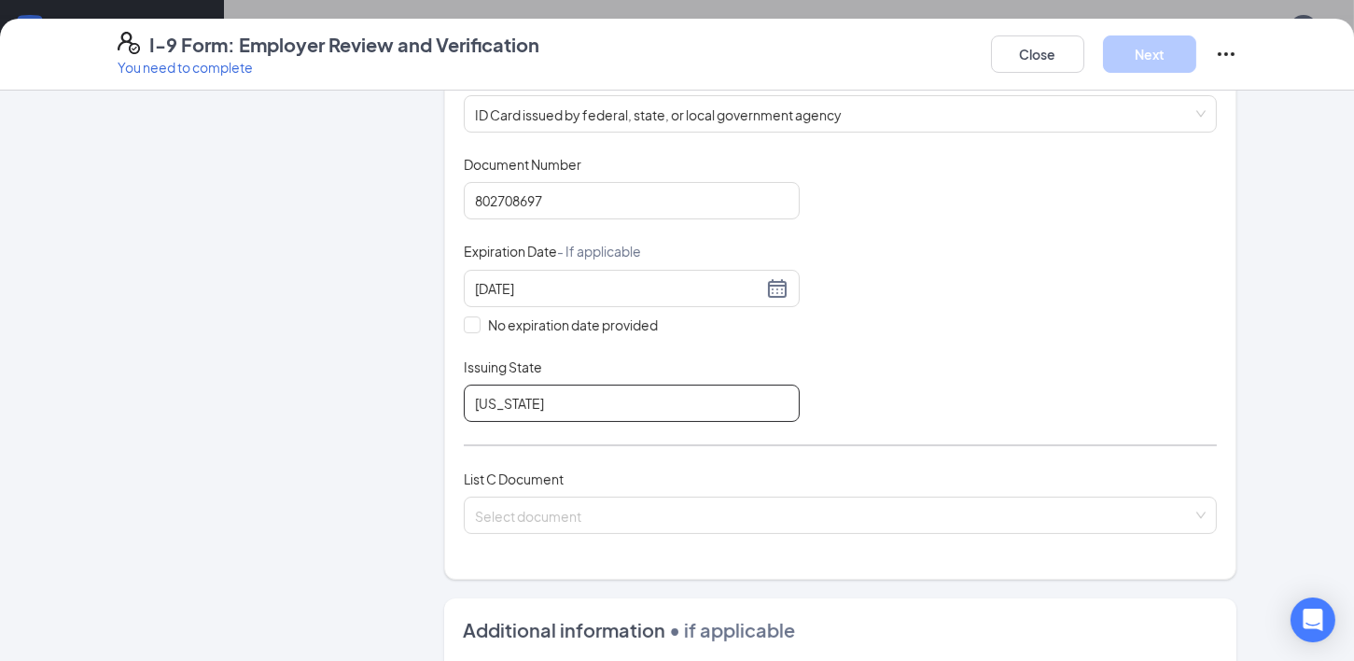
scroll to position [373, 0]
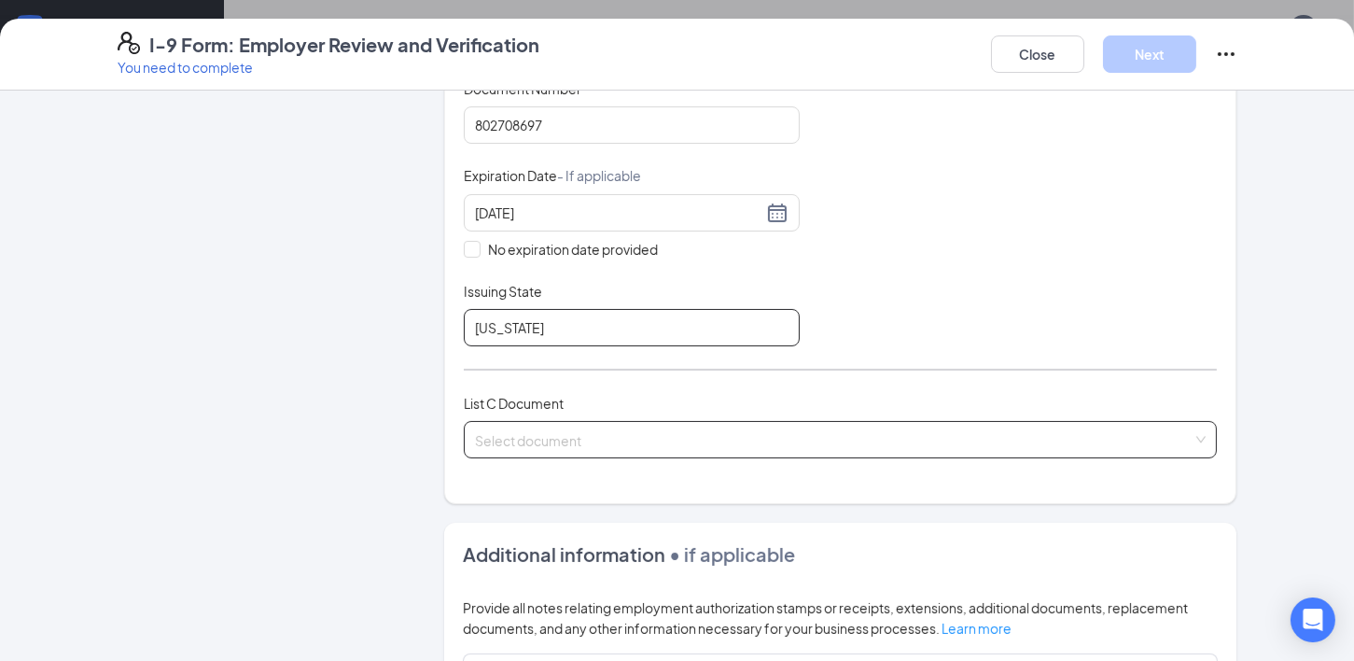
type input "mississippi"
click at [578, 430] on input "search" at bounding box center [834, 436] width 719 height 28
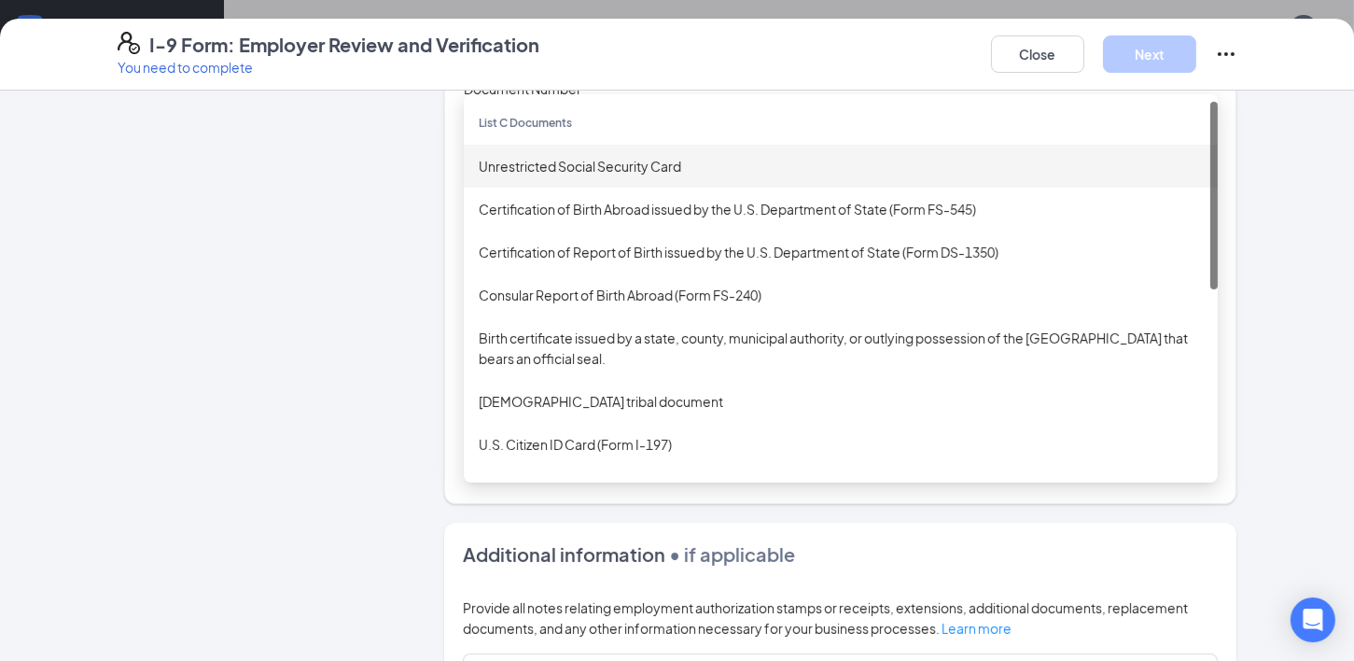
click at [541, 167] on div "Unrestricted Social Security Card" at bounding box center [841, 166] width 724 height 21
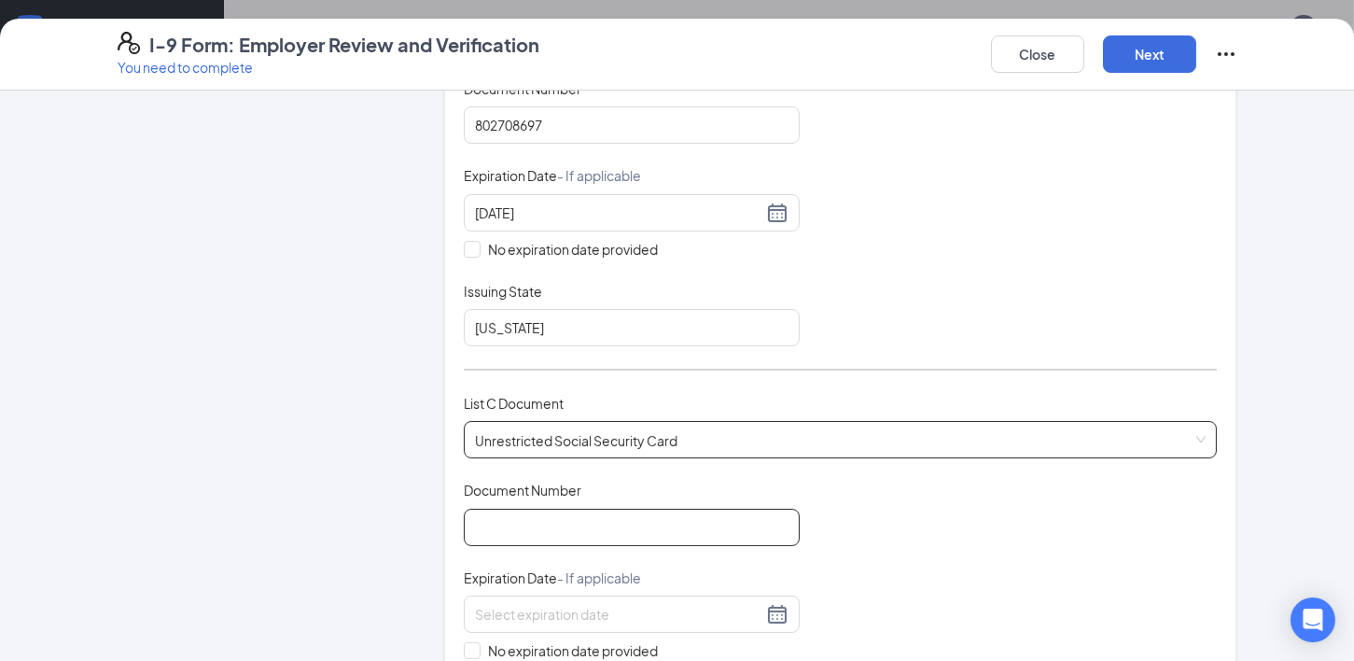
click at [542, 529] on input "Document Number" at bounding box center [632, 527] width 336 height 37
type input "428851105"
click at [1051, 541] on div "Document Title Unrestricted Social Security Card Document Number 428851105 Expi…" at bounding box center [841, 614] width 754 height 267
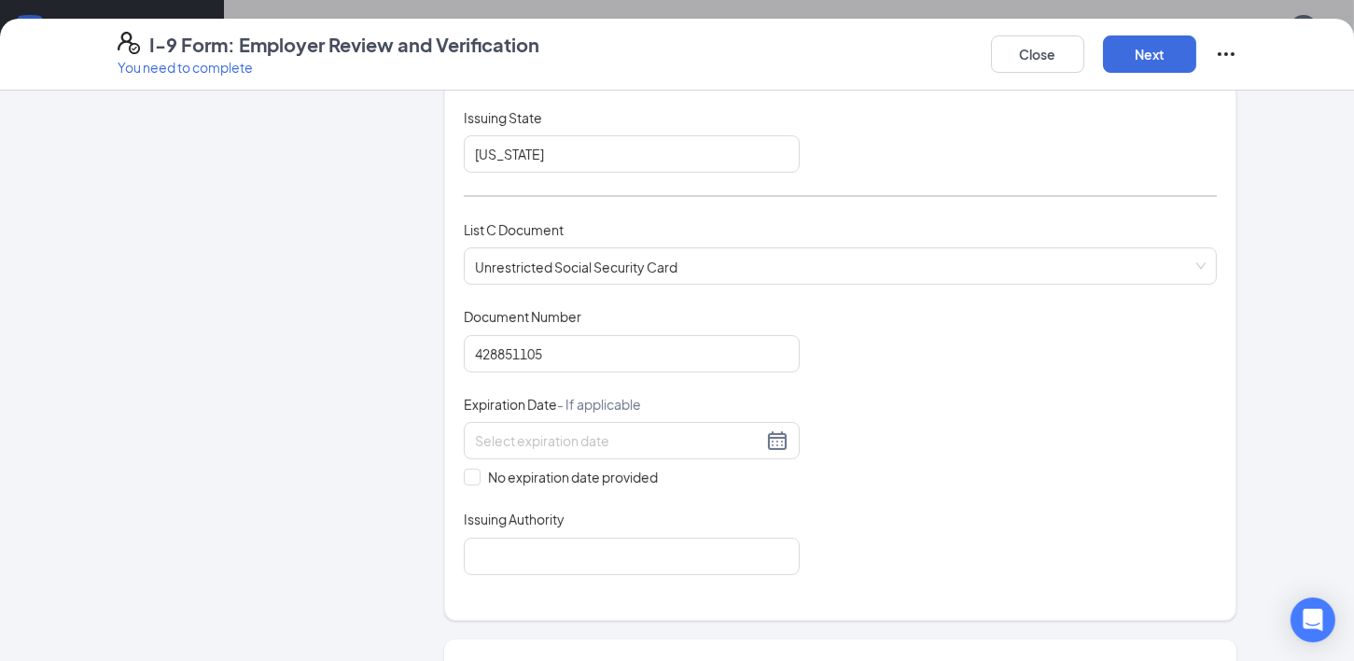
scroll to position [452, 0]
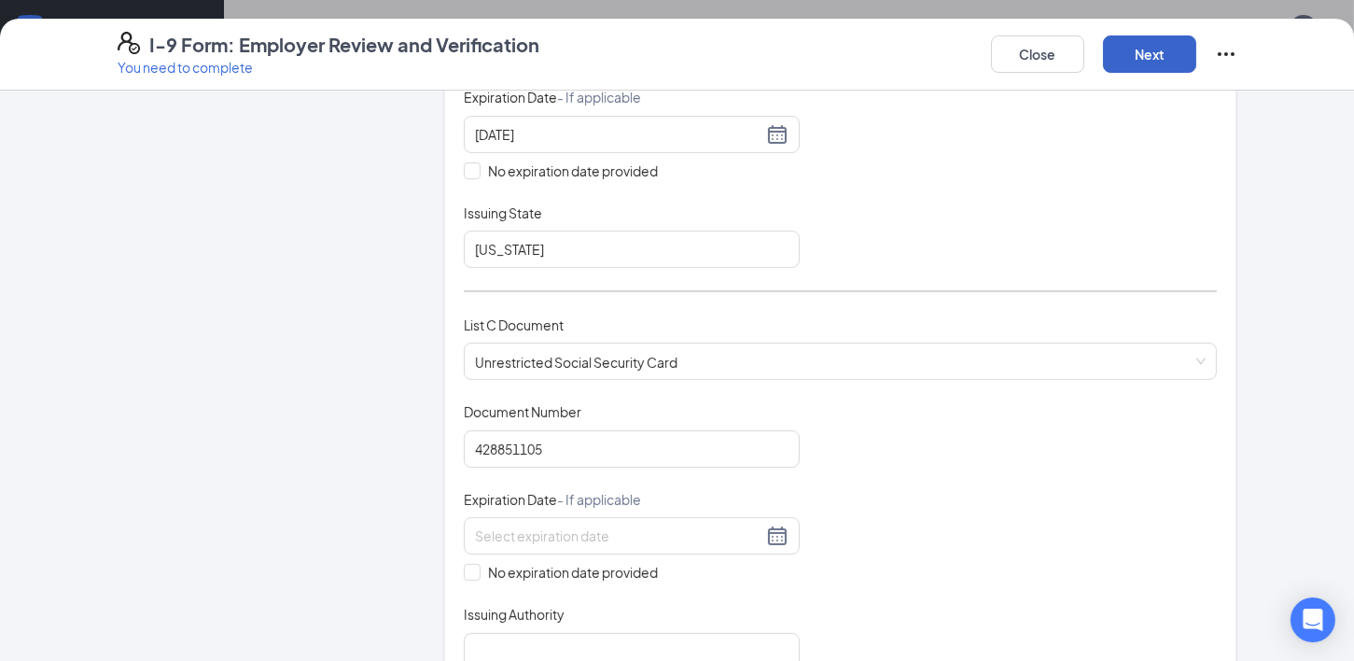
click at [1165, 49] on button "Next" at bounding box center [1149, 53] width 93 height 37
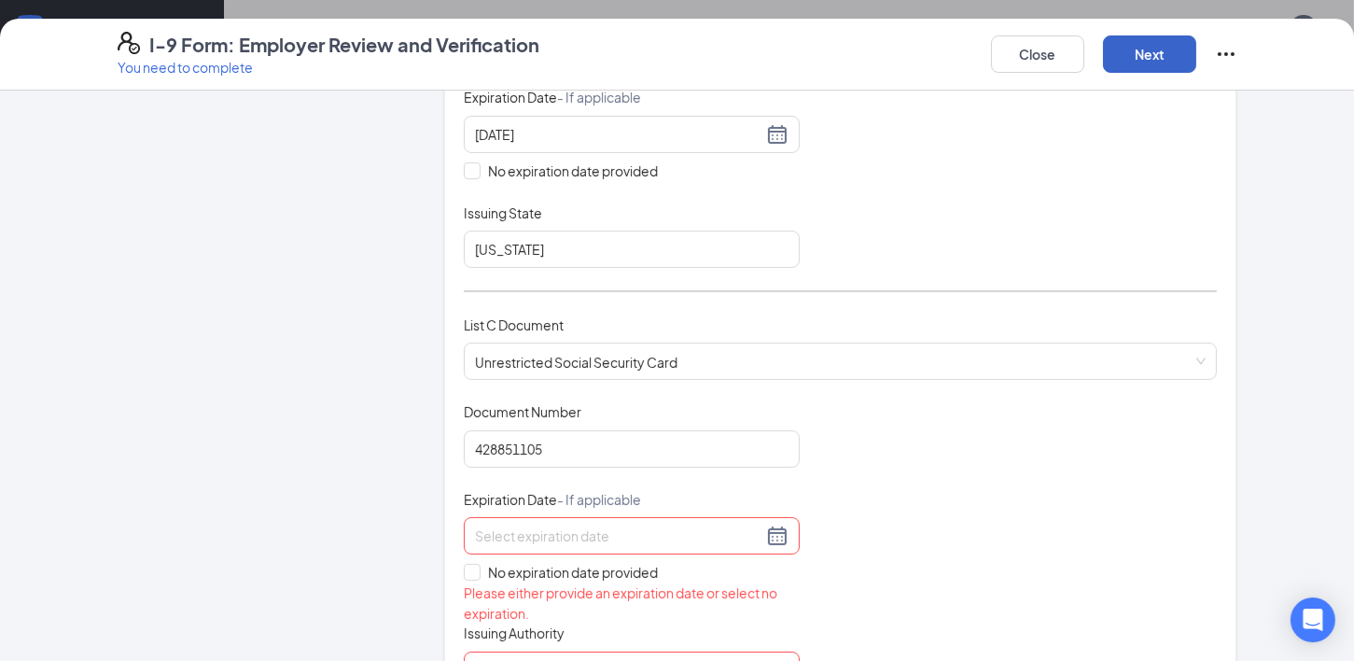
click at [1148, 57] on button "Next" at bounding box center [1149, 53] width 93 height 37
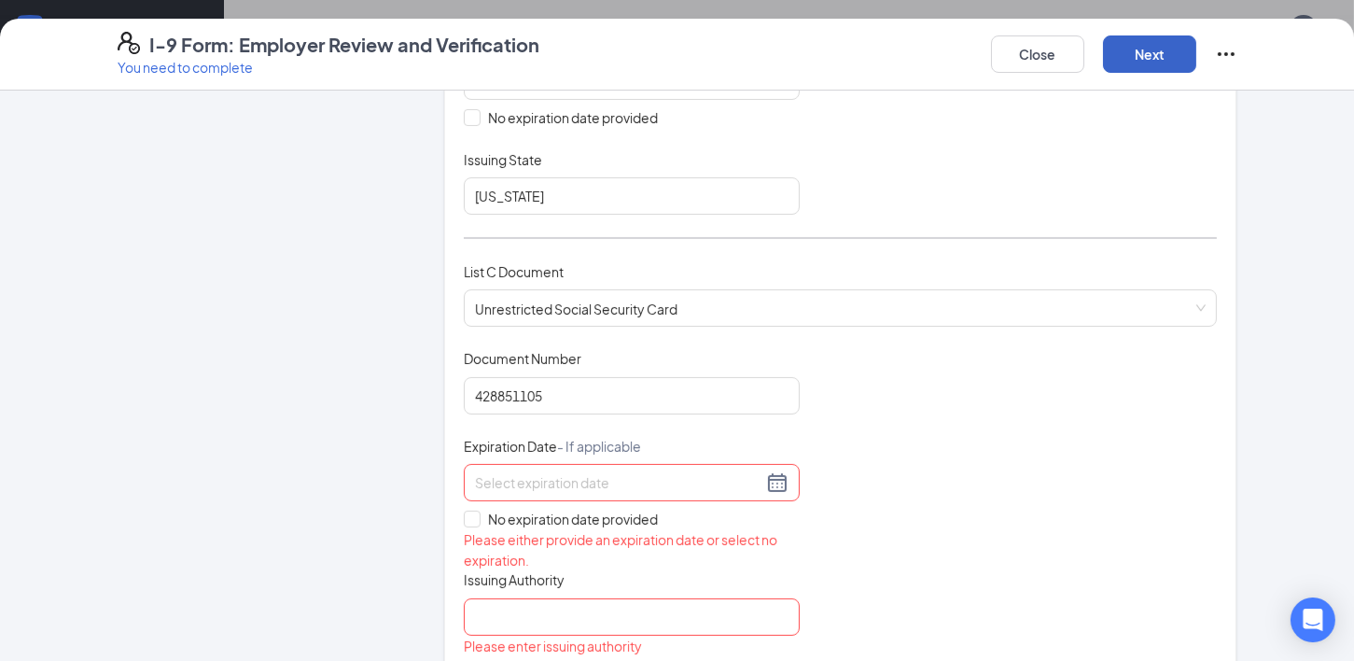
scroll to position [545, 0]
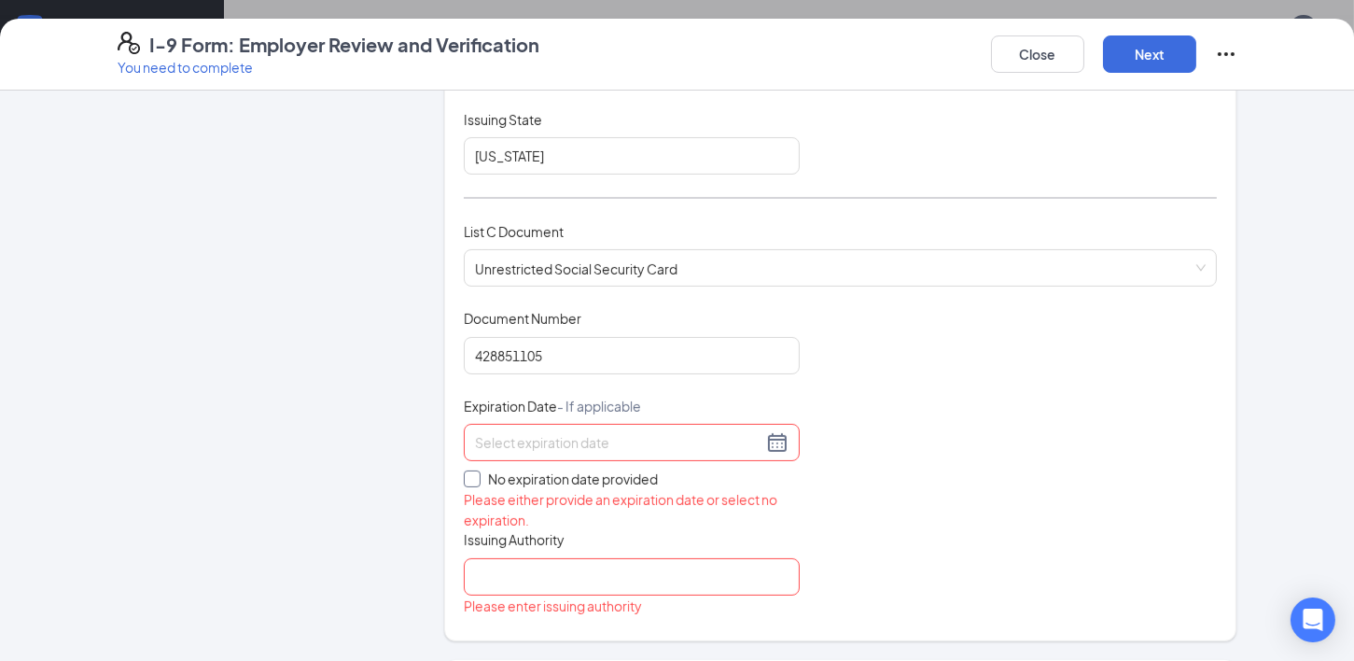
click at [464, 475] on input "No expiration date provided" at bounding box center [470, 476] width 13 height 13
checkbox input "true"
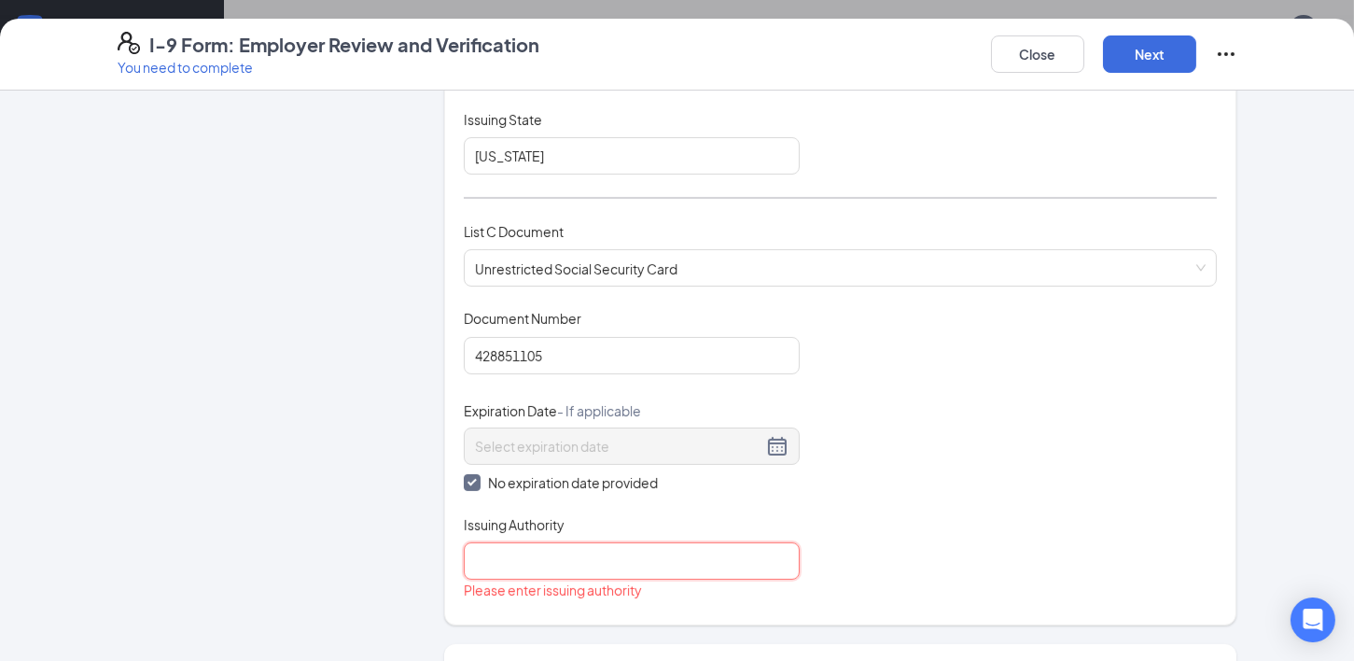
click at [524, 565] on input "Issuing Authority" at bounding box center [632, 560] width 336 height 37
type input "social security"
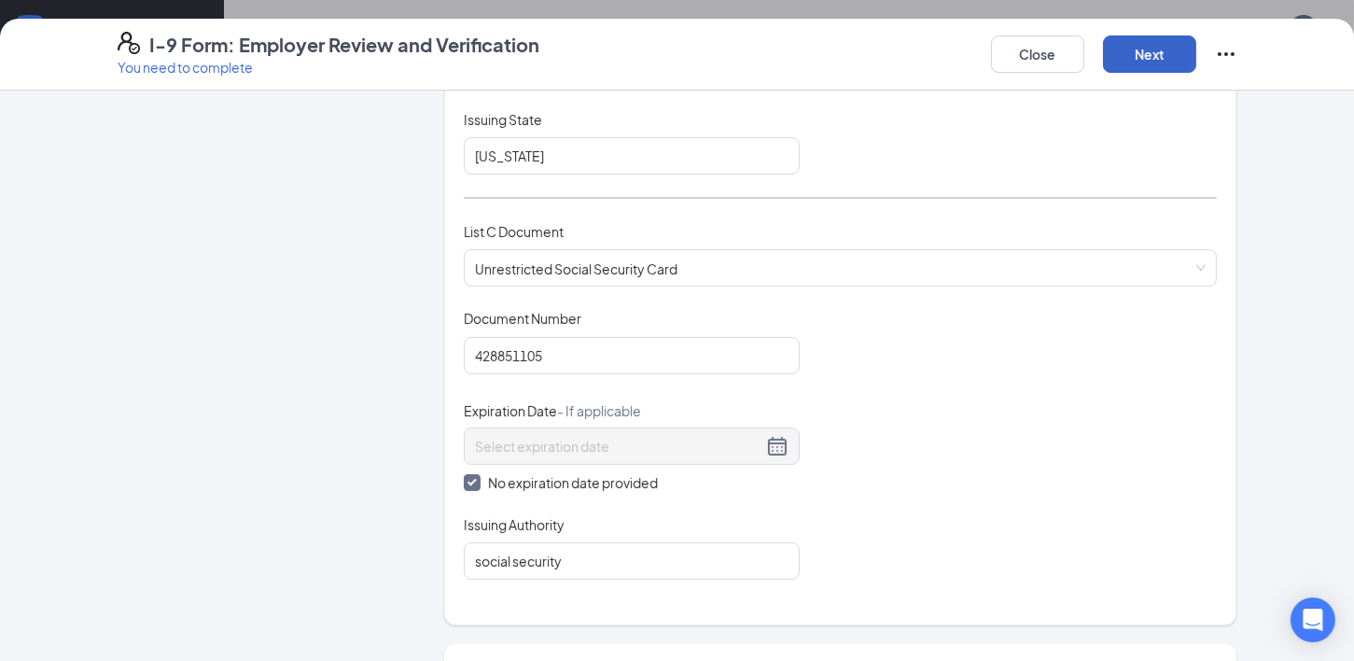
click at [1165, 60] on button "Next" at bounding box center [1149, 53] width 93 height 37
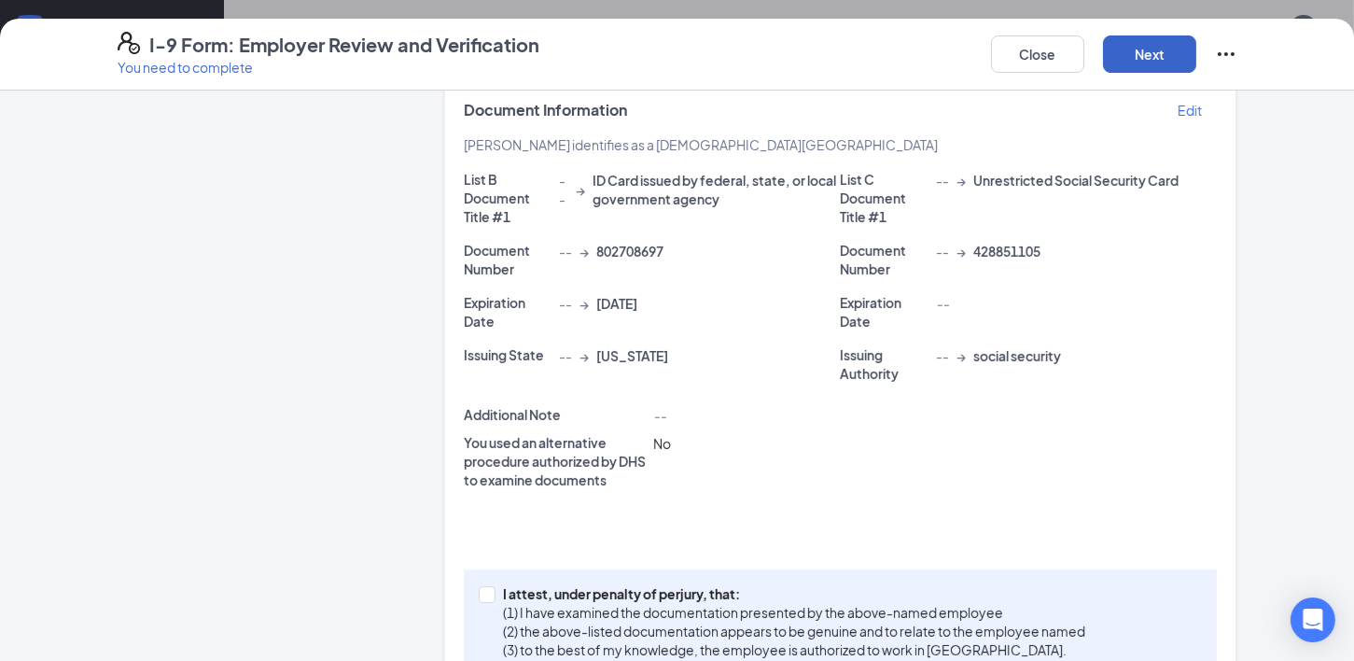
scroll to position [394, 0]
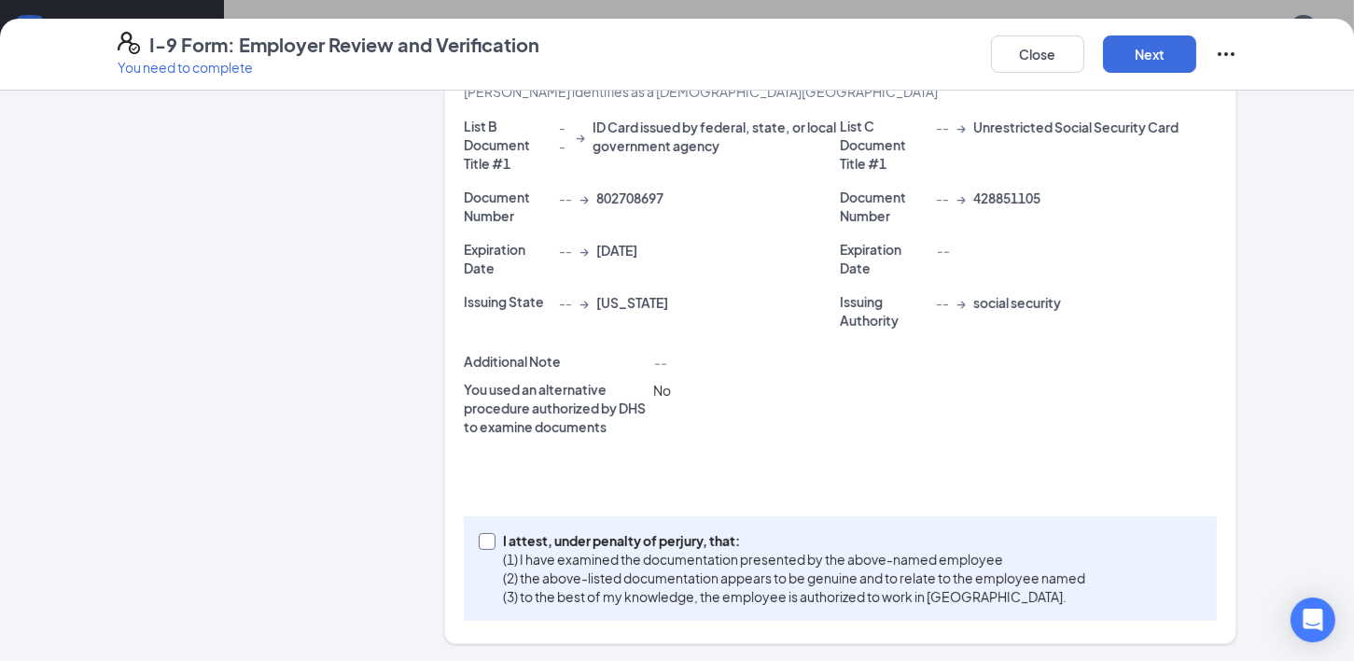
click at [479, 545] on span at bounding box center [487, 541] width 17 height 17
click at [479, 545] on input "I attest, under penalty of perjury, that: (1) I have examined the documentation…" at bounding box center [485, 539] width 13 height 13
checkbox input "true"
click at [1161, 49] on button "Next" at bounding box center [1149, 53] width 93 height 37
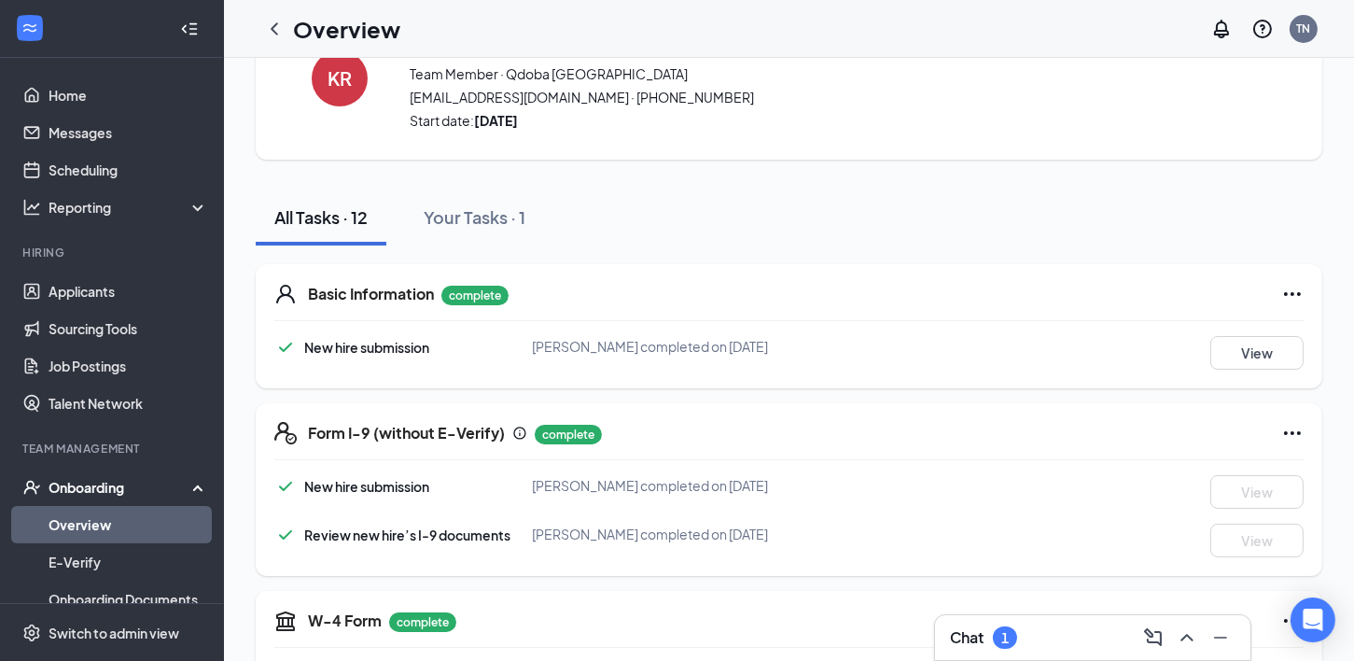
scroll to position [0, 0]
